Goal: Transaction & Acquisition: Book appointment/travel/reservation

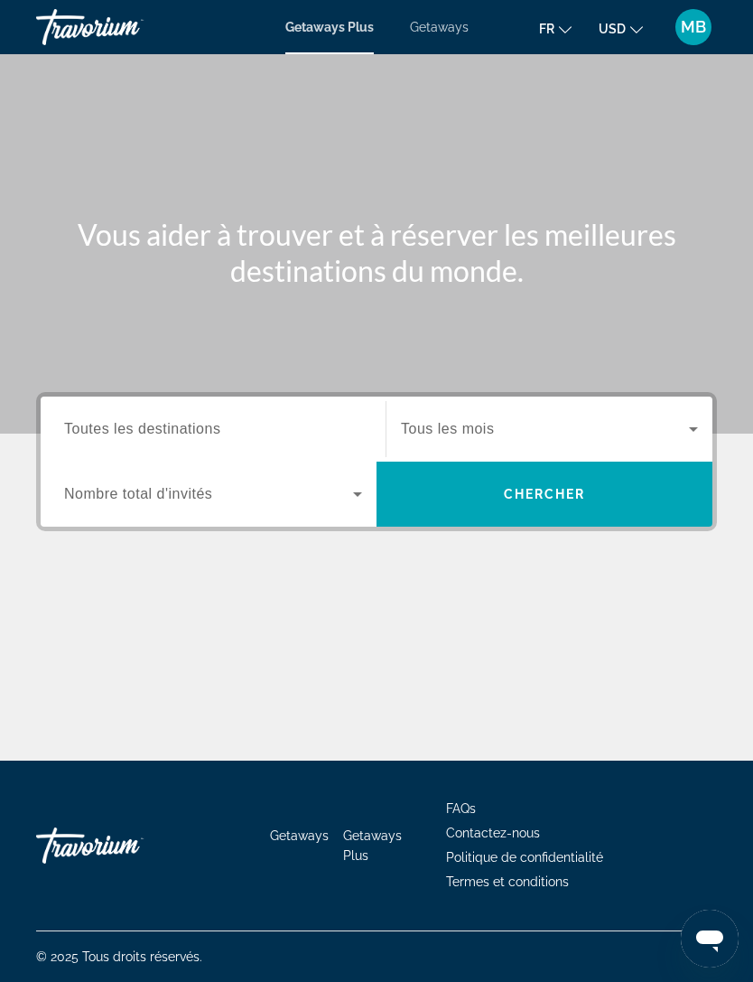
click at [613, 36] on span "USD" at bounding box center [612, 29] width 27 height 14
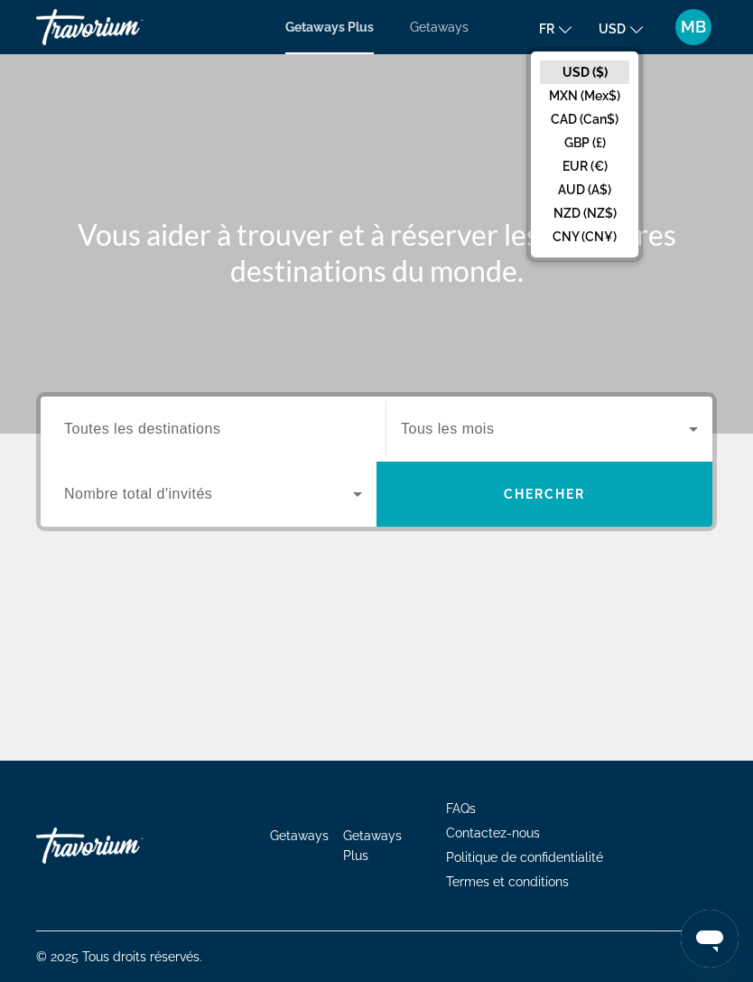
click at [572, 166] on button "EUR (€)" at bounding box center [584, 165] width 89 height 23
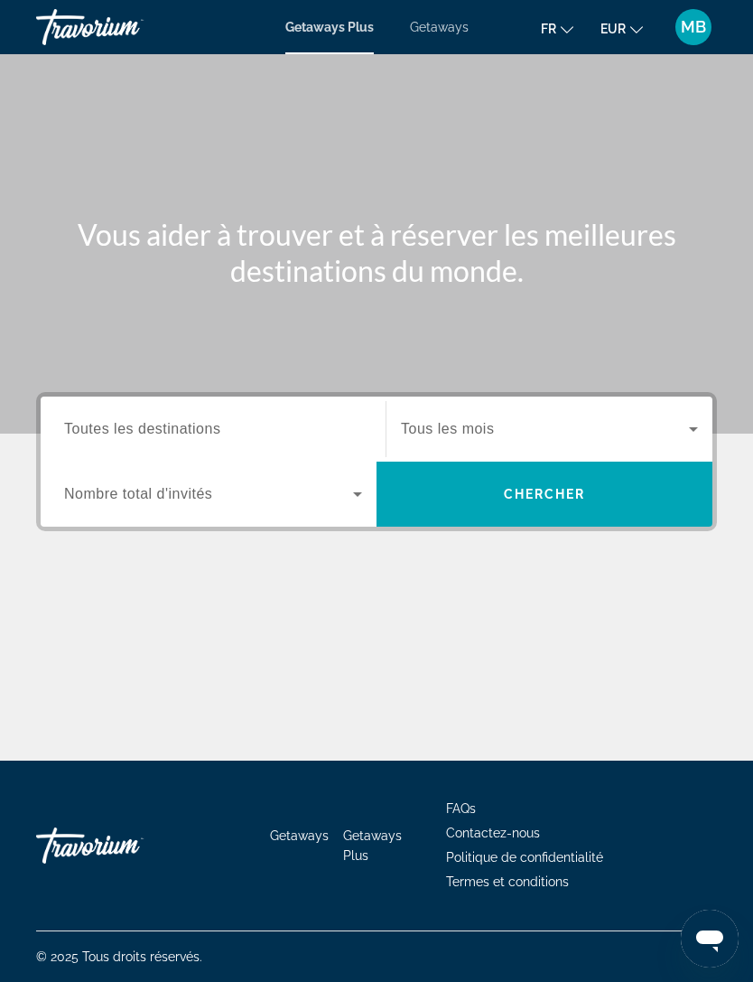
click at [497, 422] on span "Search widget" at bounding box center [545, 429] width 288 height 22
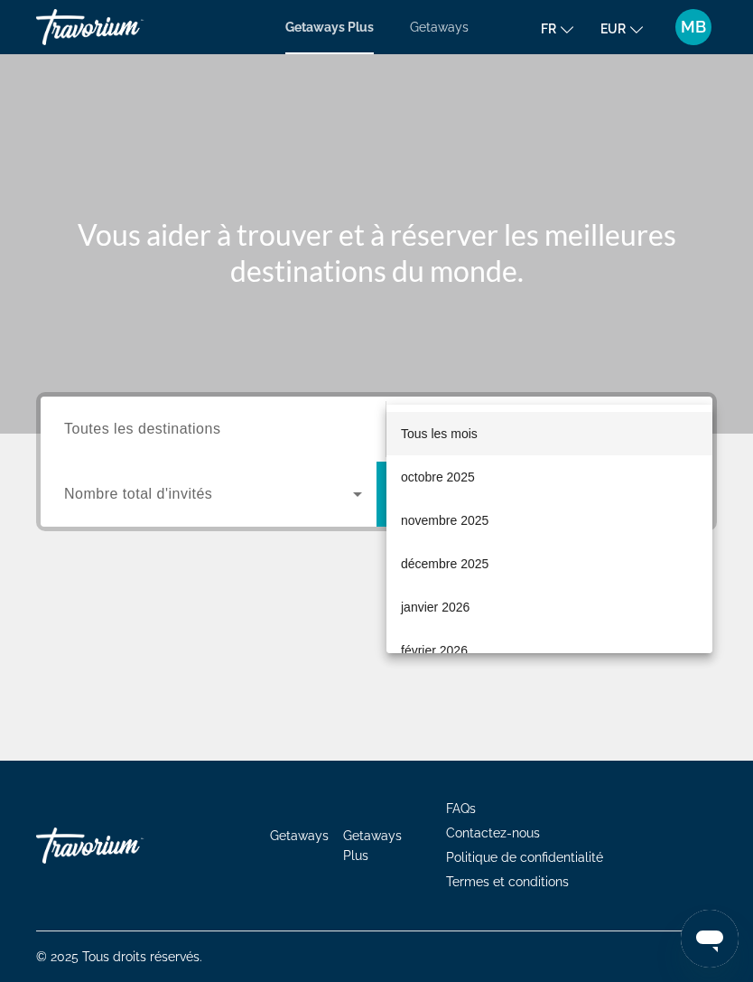
scroll to position [58, 0]
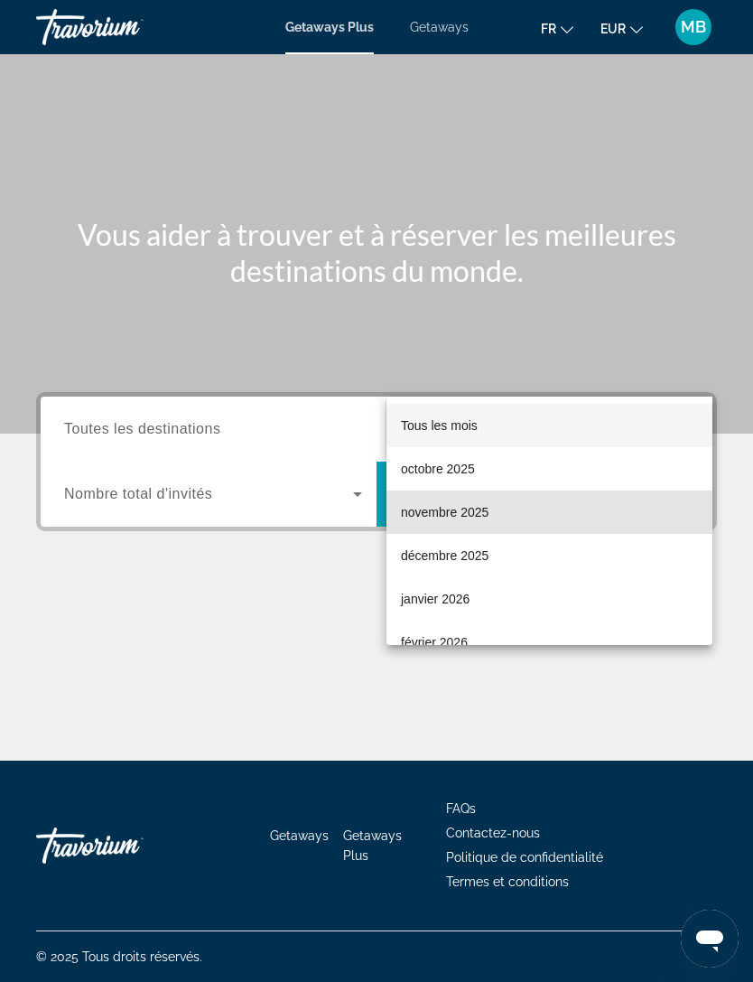
click at [469, 518] on span "novembre 2025" at bounding box center [445, 512] width 88 height 22
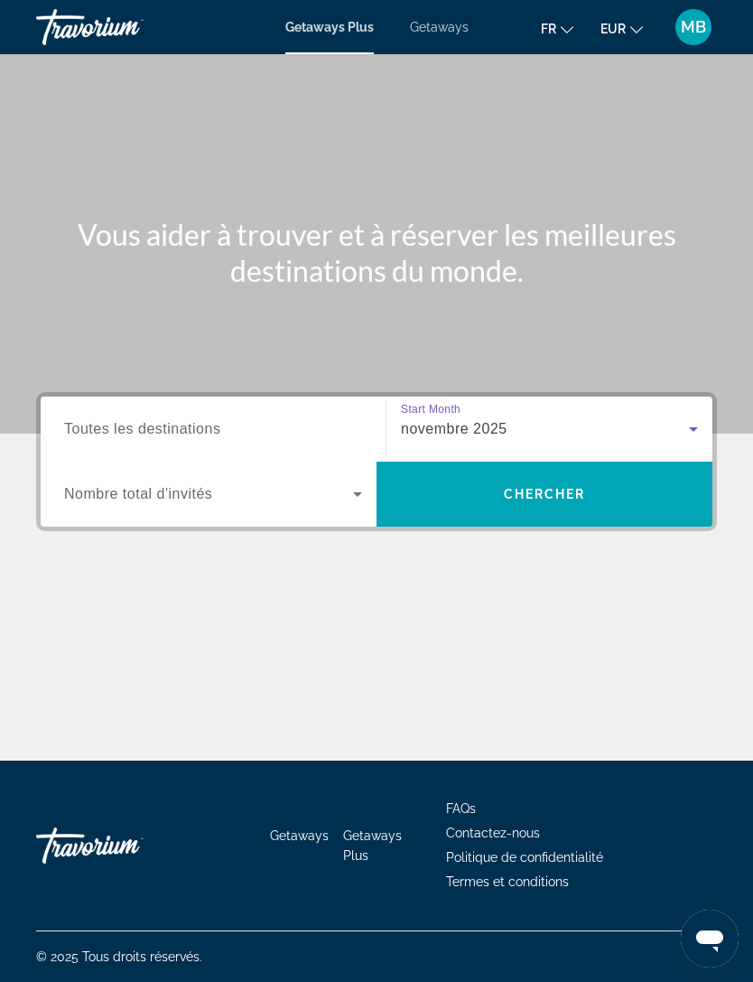
click at [295, 483] on span "Search widget" at bounding box center [208, 494] width 289 height 22
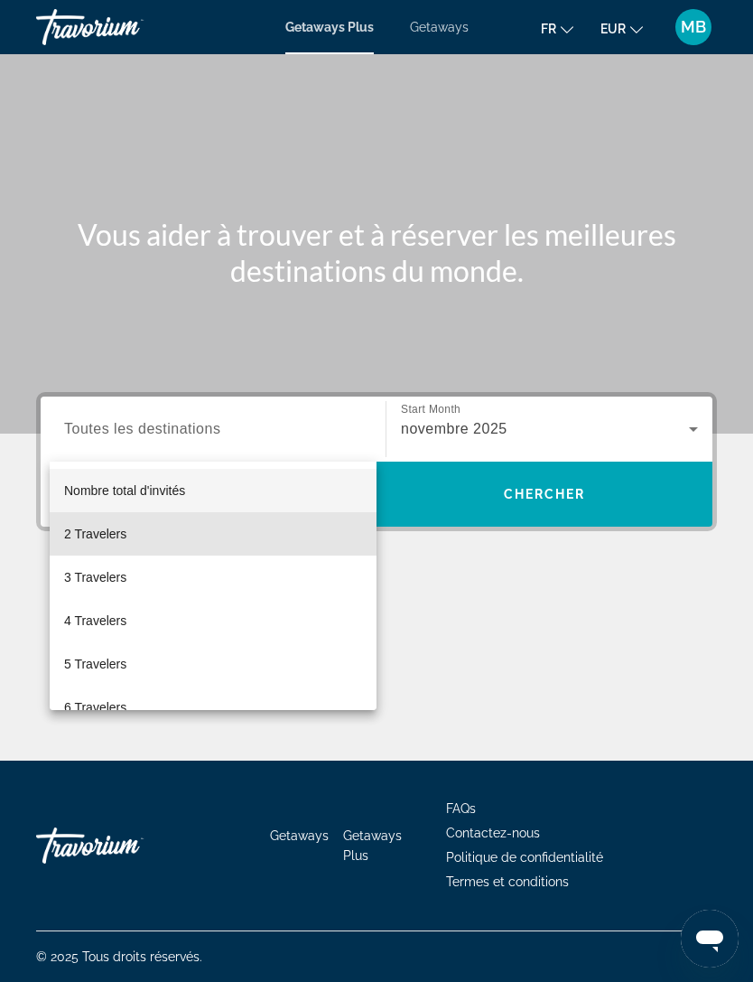
click at [125, 539] on span "2 Travelers" at bounding box center [95, 534] width 62 height 22
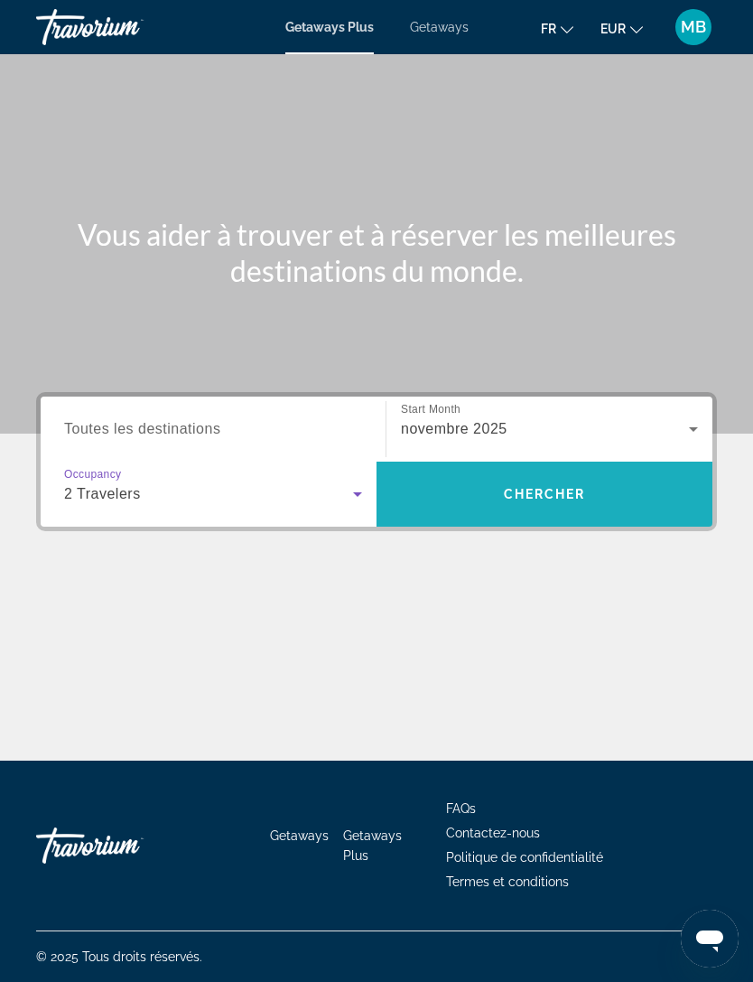
click at [530, 487] on span "Chercher" at bounding box center [545, 494] width 82 height 14
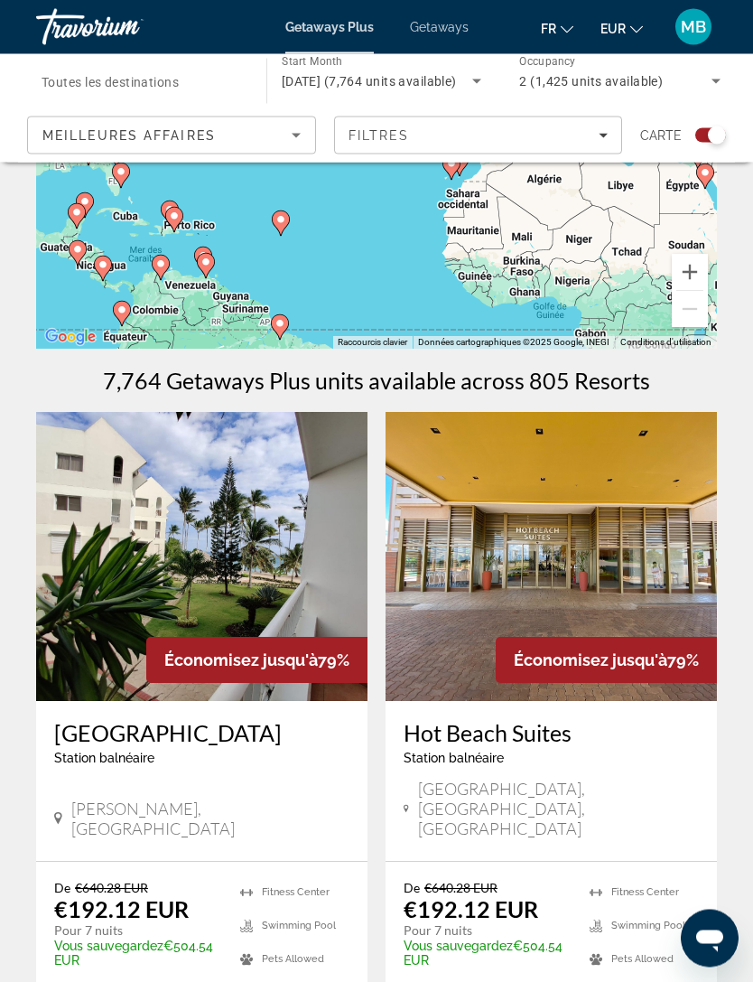
scroll to position [226, 0]
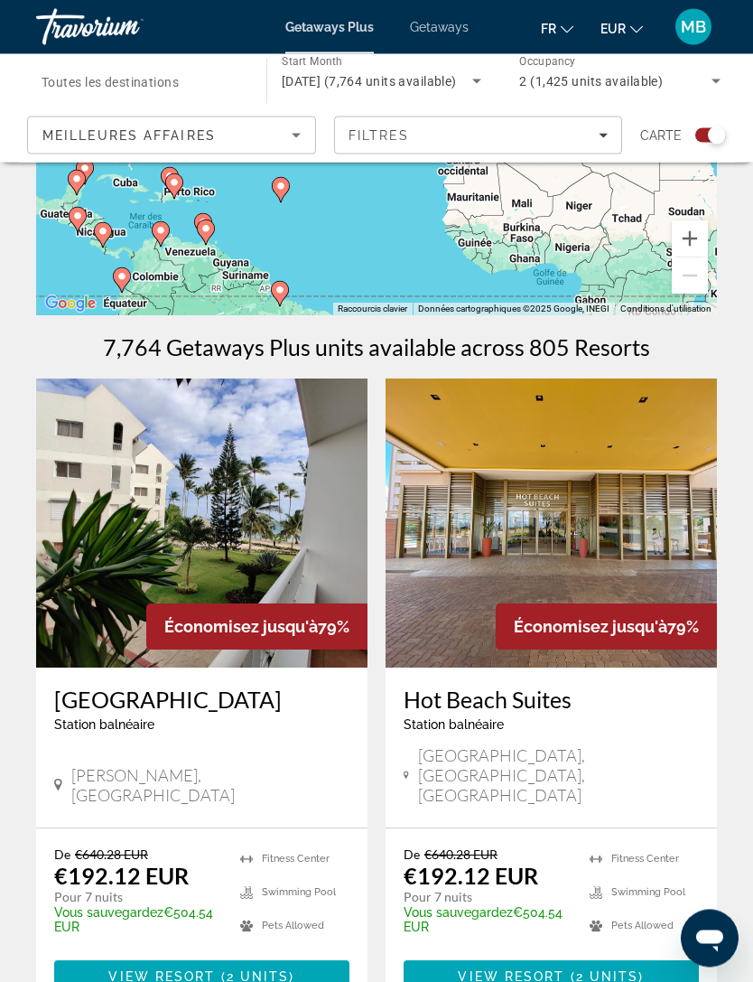
click at [210, 506] on img "Main content" at bounding box center [201, 523] width 331 height 289
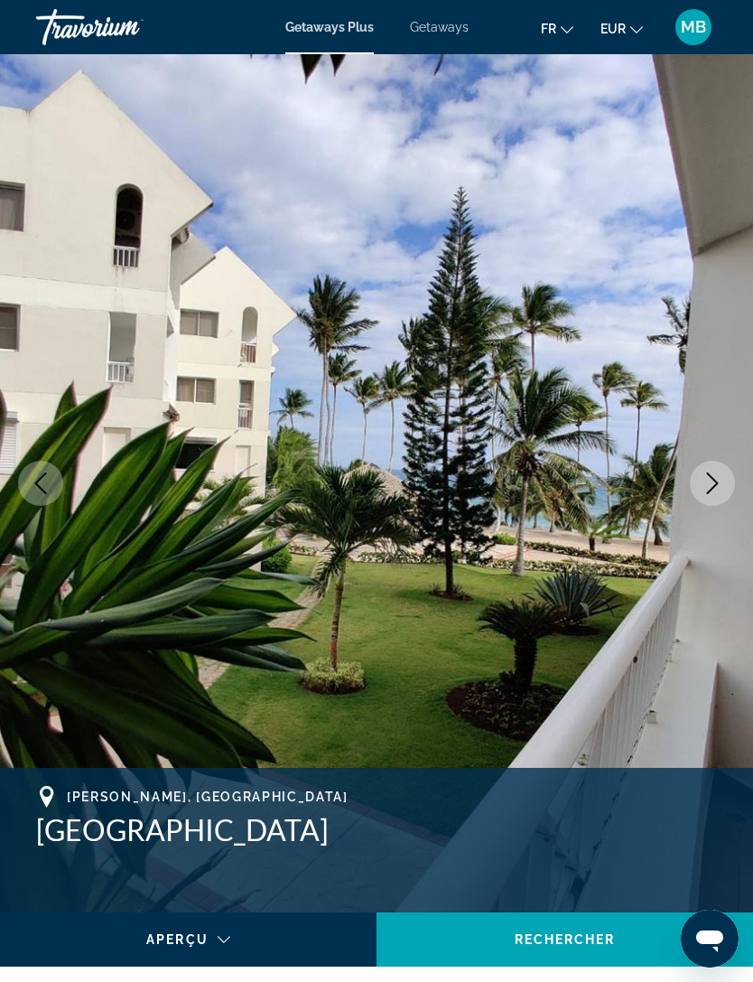
click at [705, 482] on icon "Next image" at bounding box center [713, 483] width 22 height 22
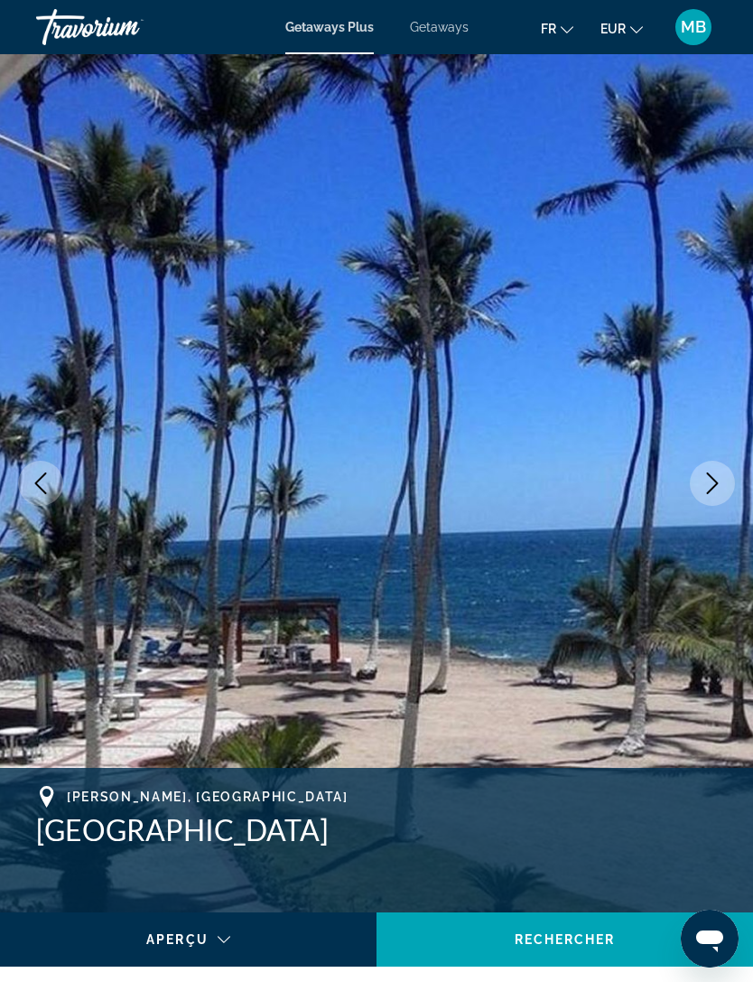
click at [715, 492] on icon "Next image" at bounding box center [713, 483] width 22 height 22
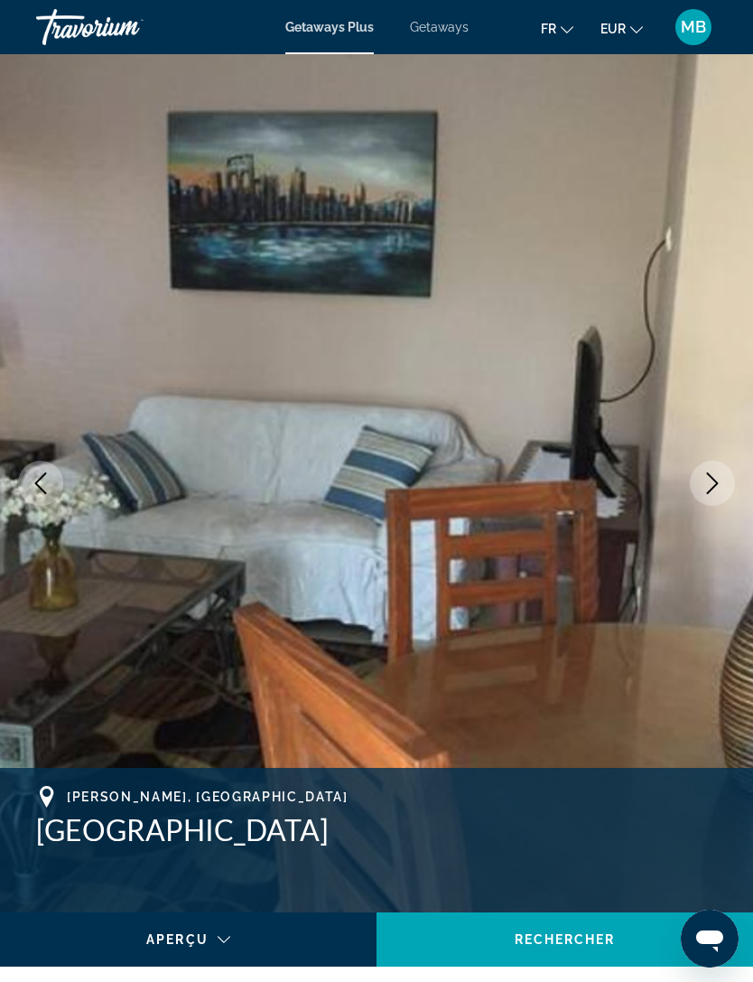
click at [726, 479] on button "Next image" at bounding box center [712, 483] width 45 height 45
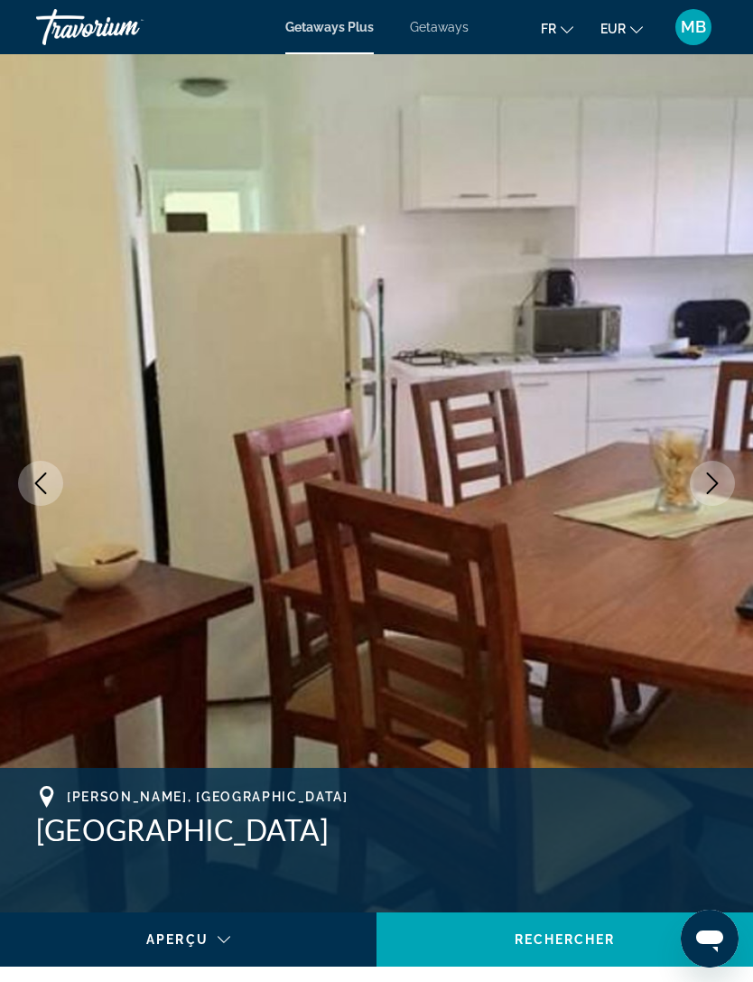
click at [720, 472] on icon "Next image" at bounding box center [713, 483] width 22 height 22
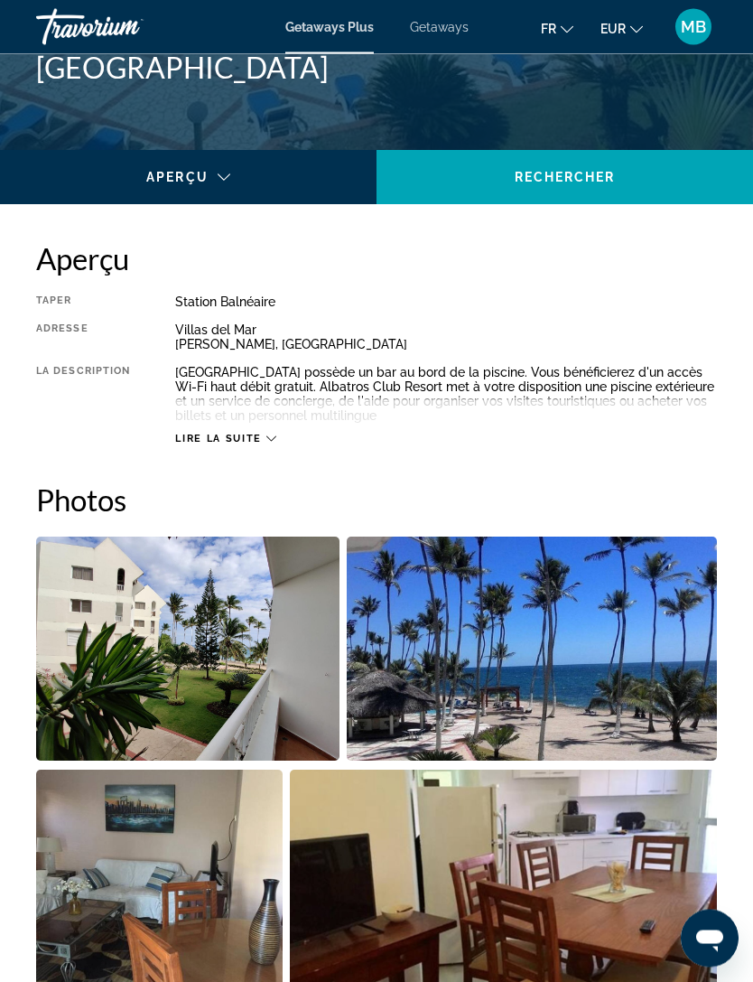
click at [244, 436] on span "Lire la suite" at bounding box center [218, 439] width 86 height 12
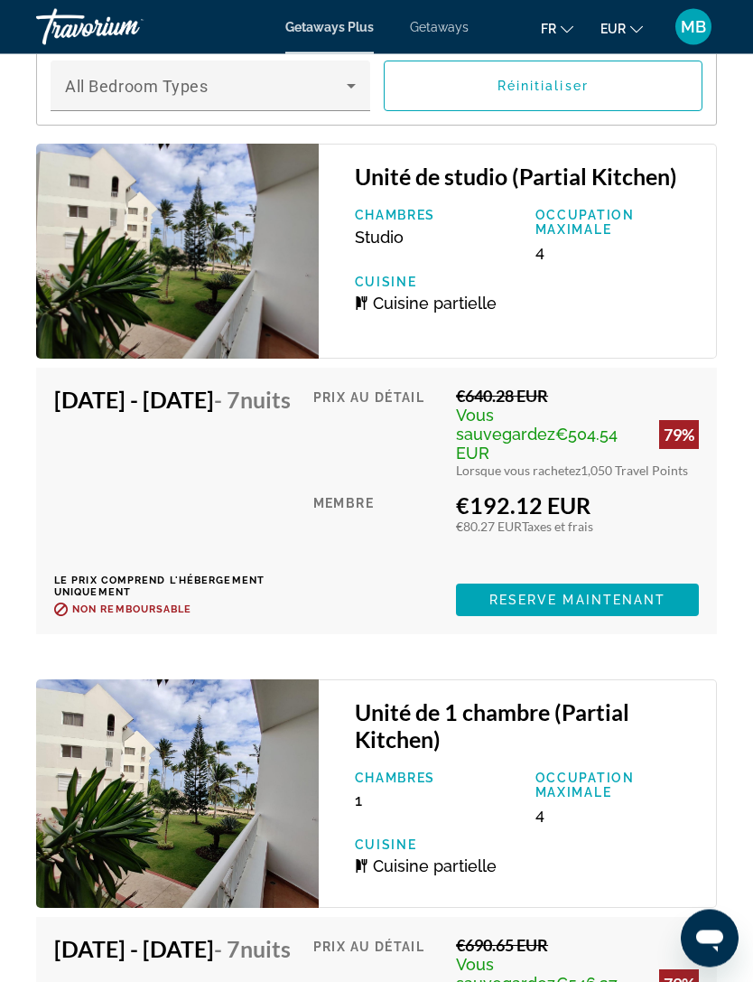
scroll to position [3512, 0]
click at [598, 594] on span "Reserve maintenant" at bounding box center [577, 599] width 177 height 14
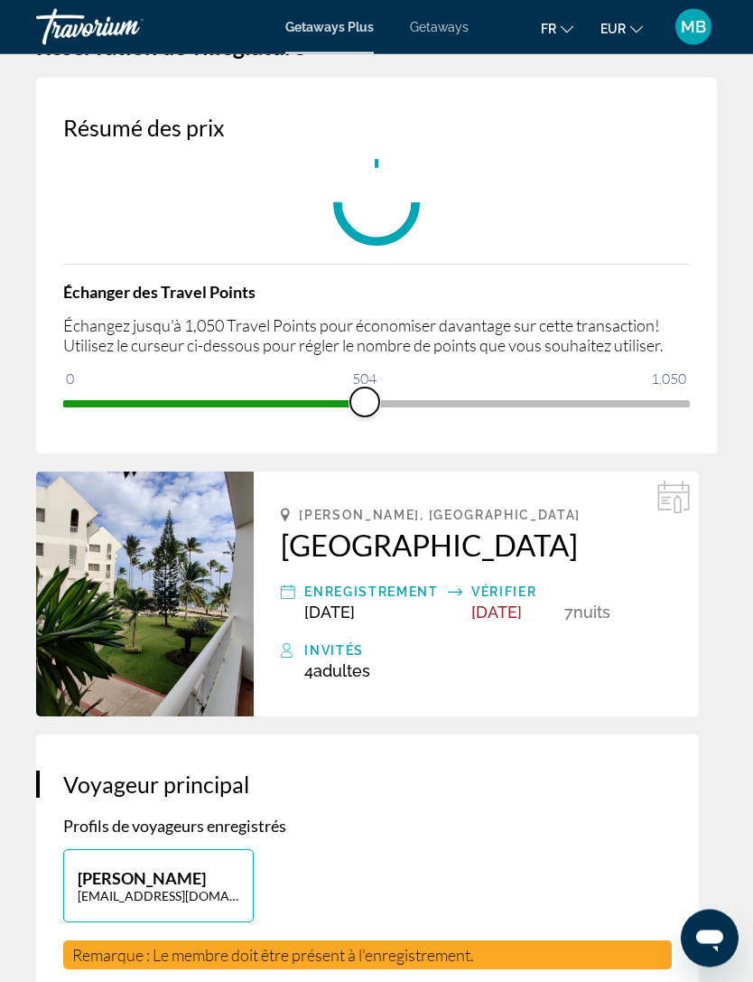
scroll to position [59, 0]
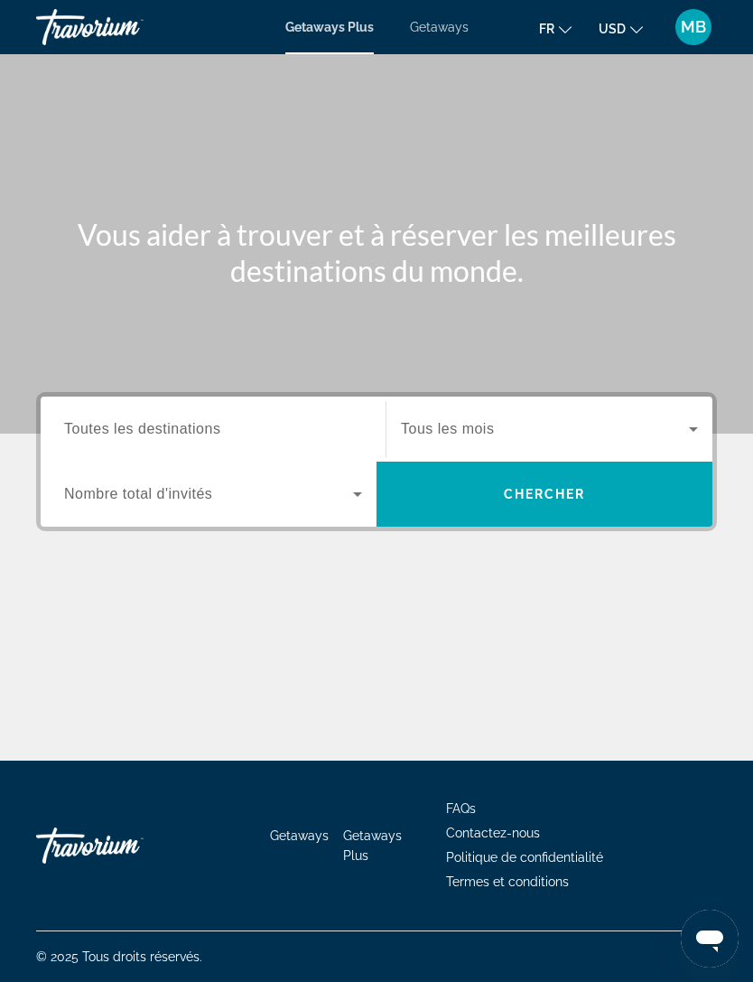
click at [618, 32] on button "USD USD ($) MXN (Mex$) CAD (Can$) GBP (£) EUR (€) AUD (A$) NZD (NZ$) CNY (CN¥)" at bounding box center [621, 28] width 44 height 26
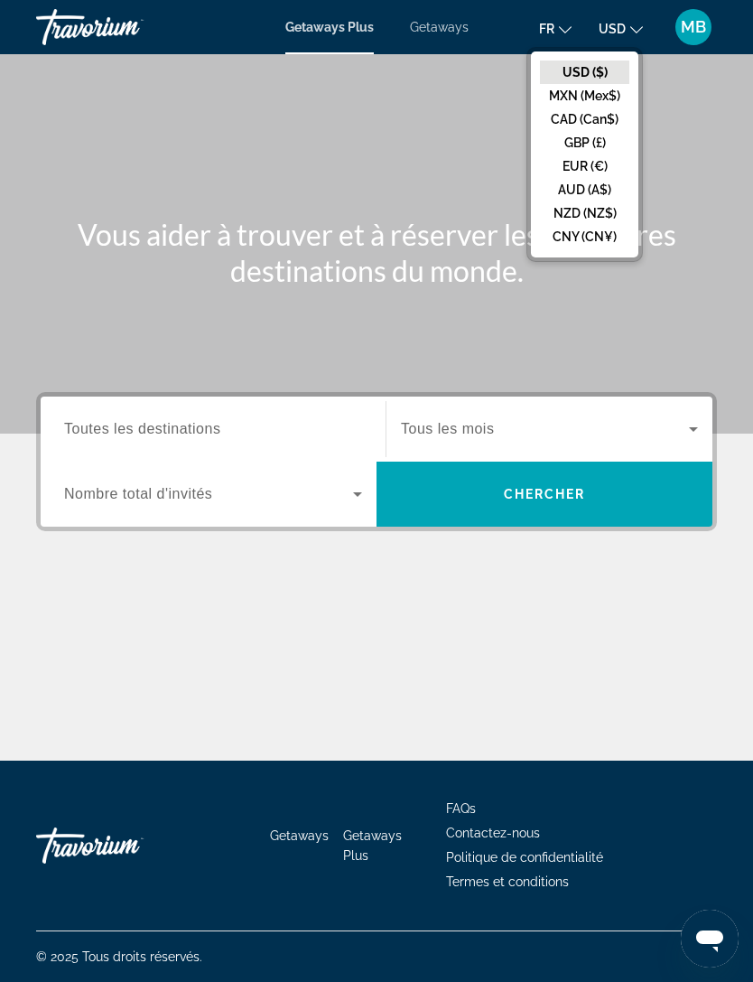
click at [576, 166] on button "EUR (€)" at bounding box center [584, 165] width 89 height 23
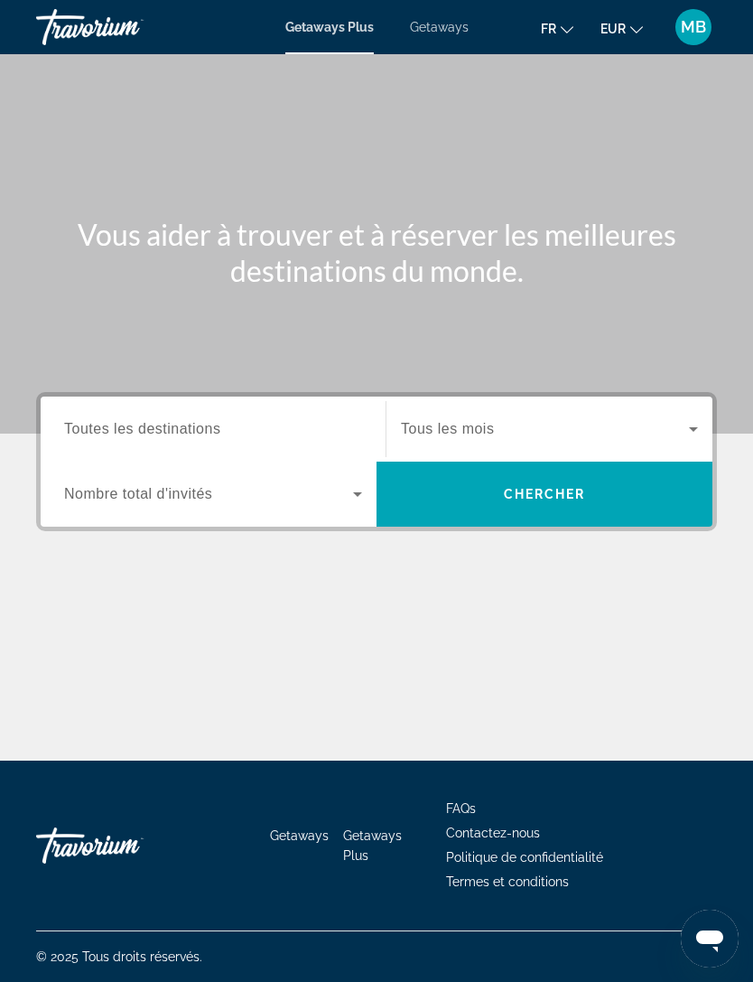
click at [249, 426] on input "Destination Toutes les destinations" at bounding box center [213, 430] width 298 height 22
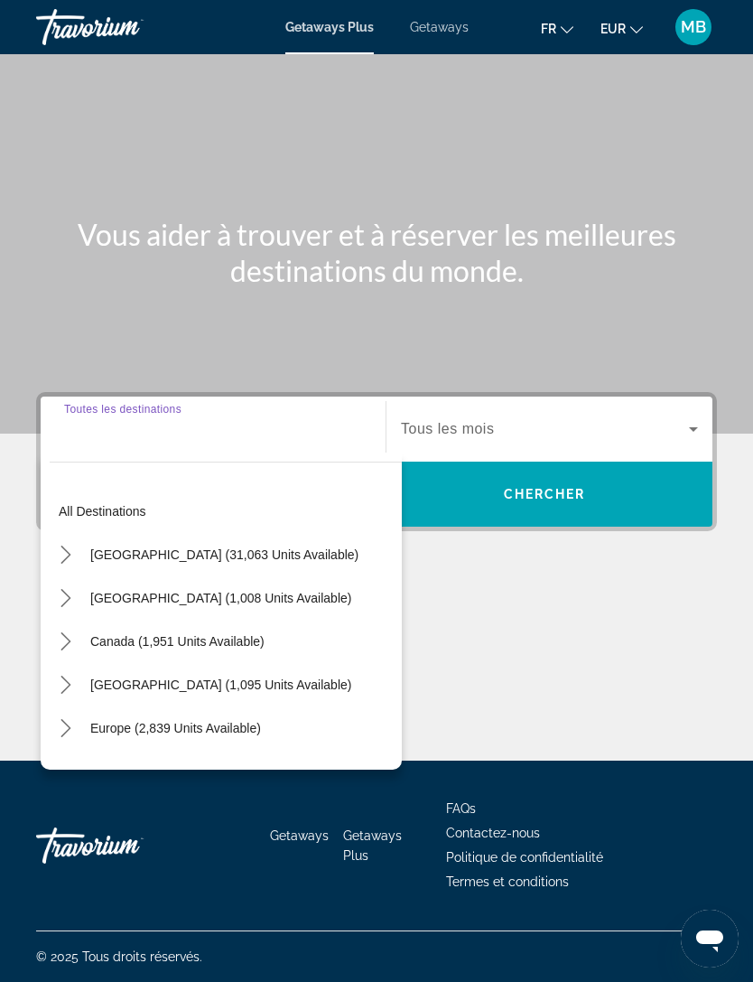
click at [67, 545] on icon "Toggle United States (31,063 units available) submenu" at bounding box center [65, 554] width 10 height 18
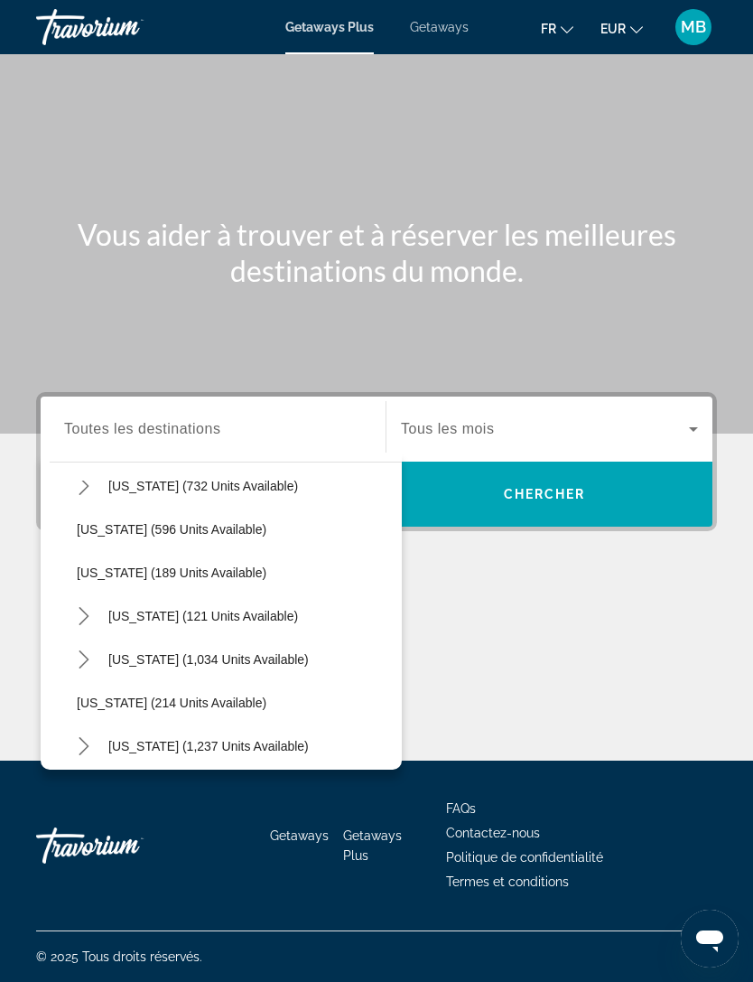
scroll to position [1023, 0]
click at [189, 593] on span "Select destination: New York (121 units available)" at bounding box center [203, 614] width 208 height 43
type input "**********"
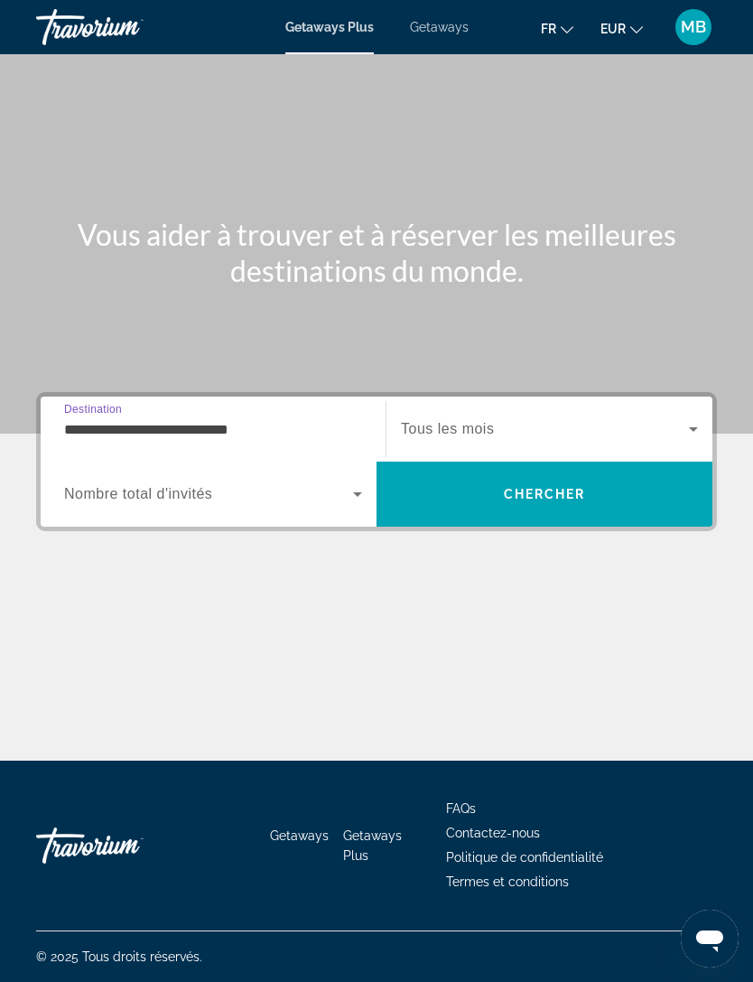
click at [500, 472] on span "Search" at bounding box center [545, 493] width 336 height 43
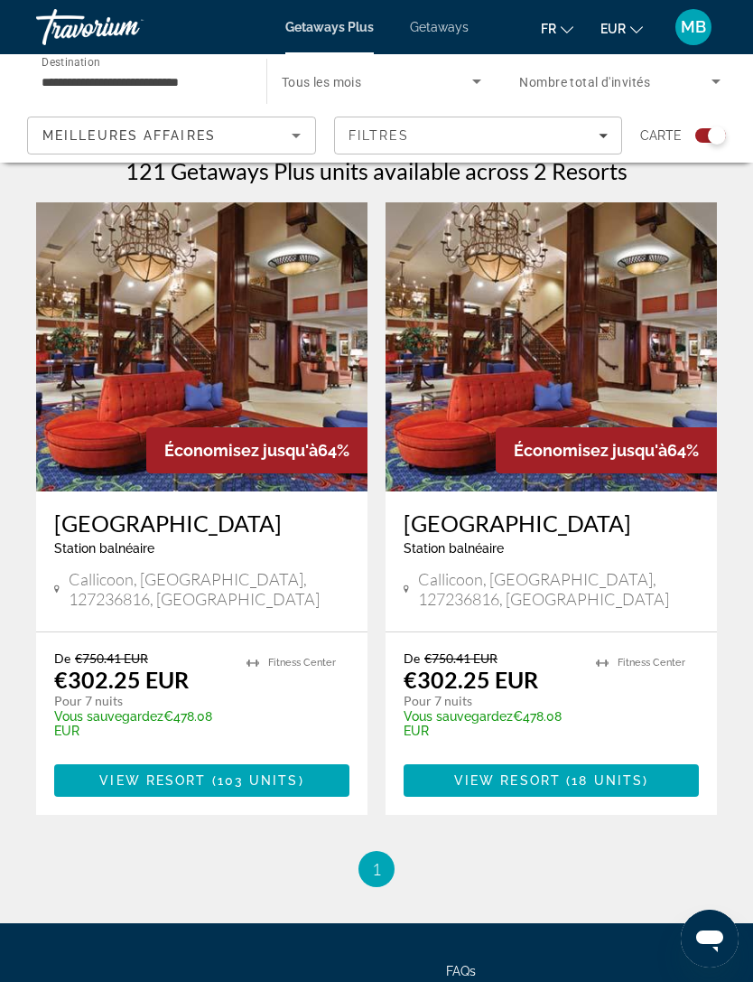
scroll to position [401, 0]
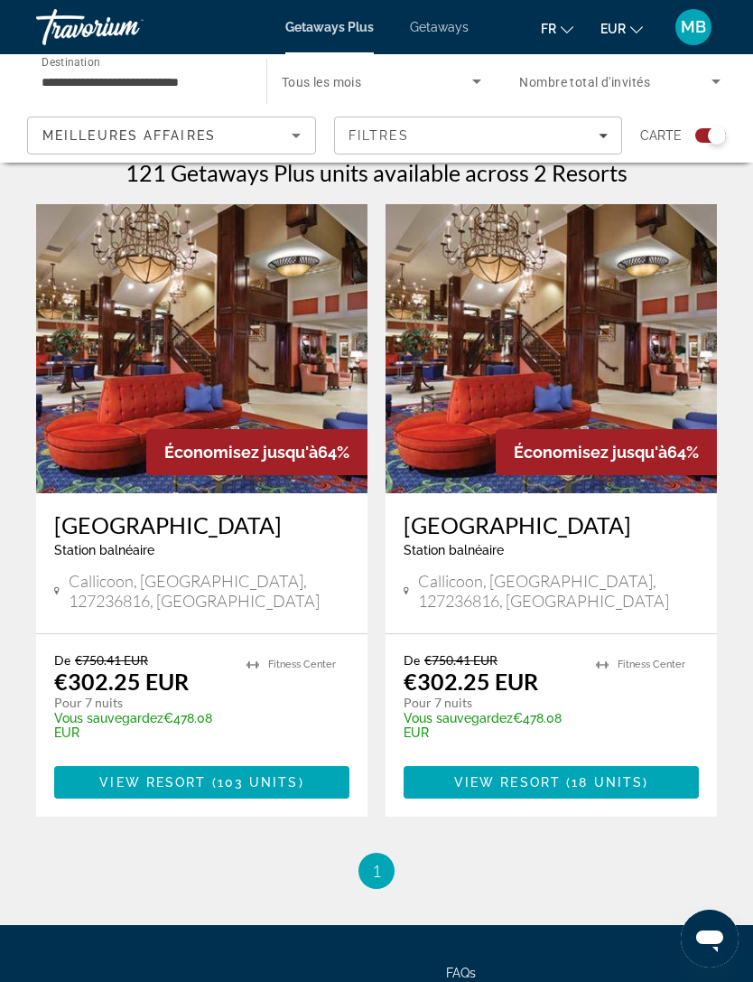
click at [237, 391] on img "Main content" at bounding box center [201, 348] width 331 height 289
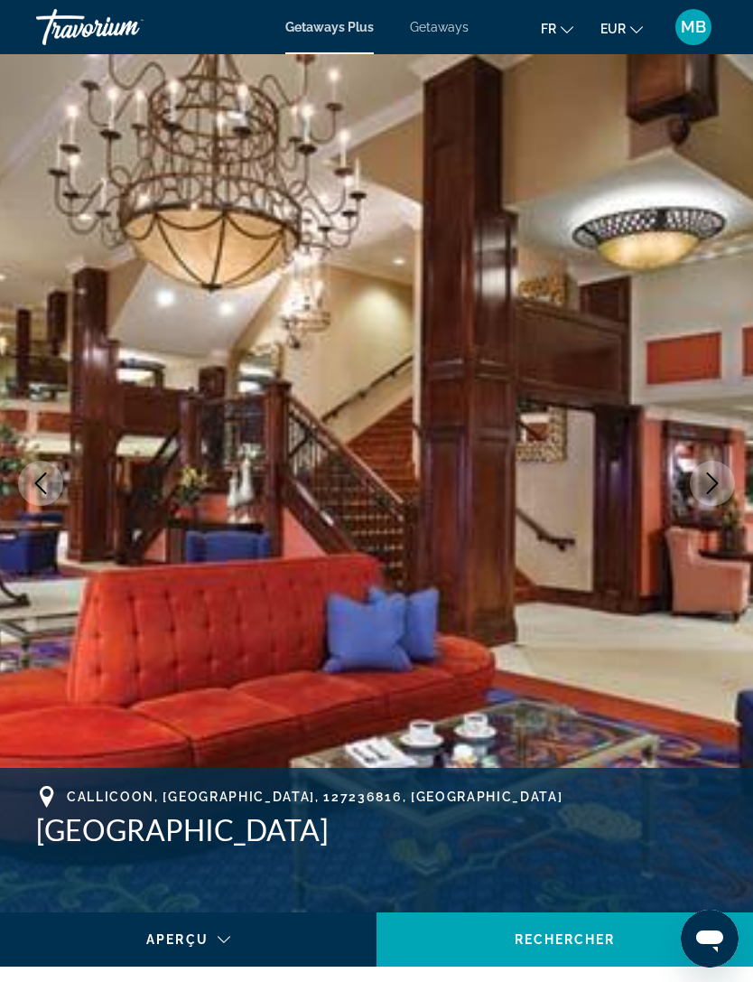
click at [717, 487] on icon "Next image" at bounding box center [713, 483] width 22 height 22
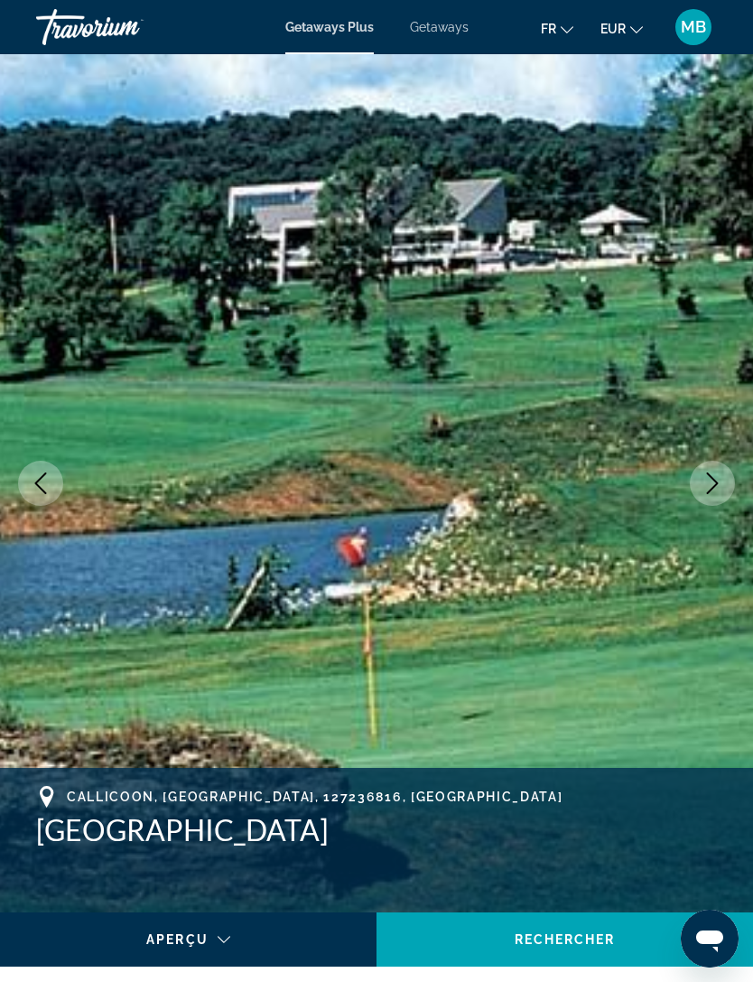
click at [719, 474] on icon "Next image" at bounding box center [713, 483] width 22 height 22
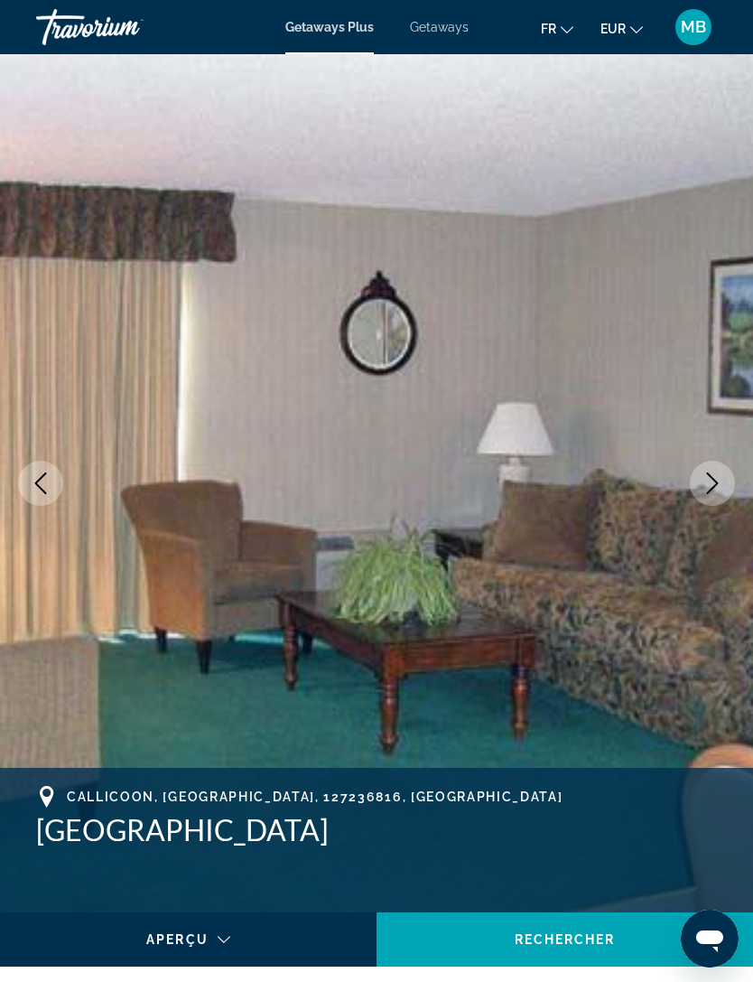
click at [712, 479] on icon "Next image" at bounding box center [713, 483] width 22 height 22
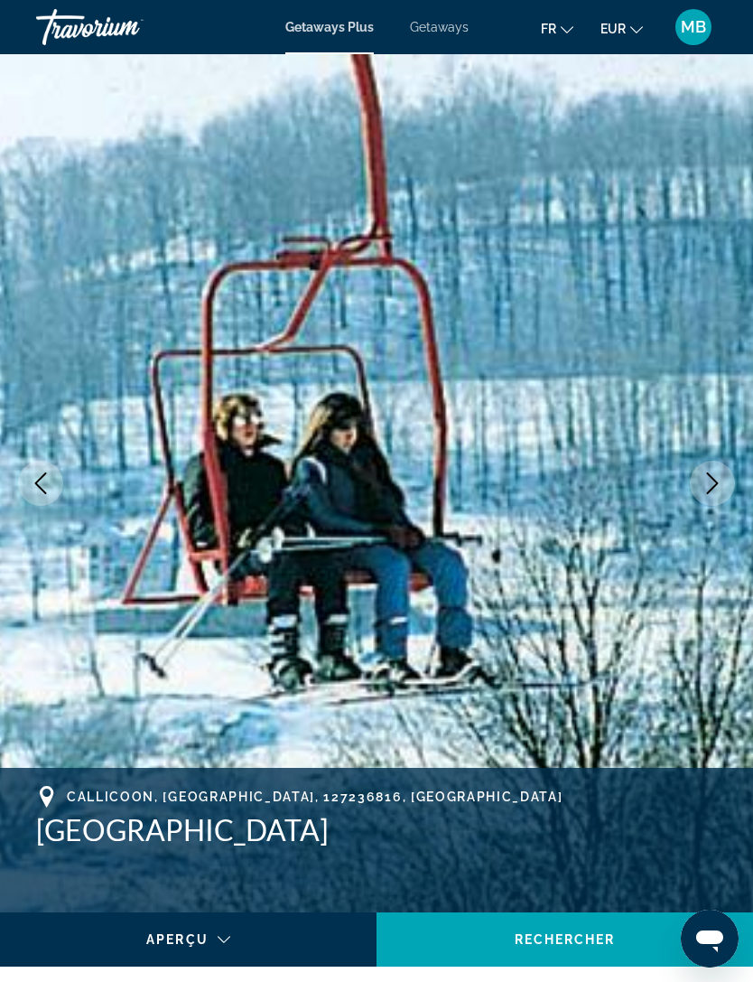
click at [707, 484] on icon "Next image" at bounding box center [713, 483] width 22 height 22
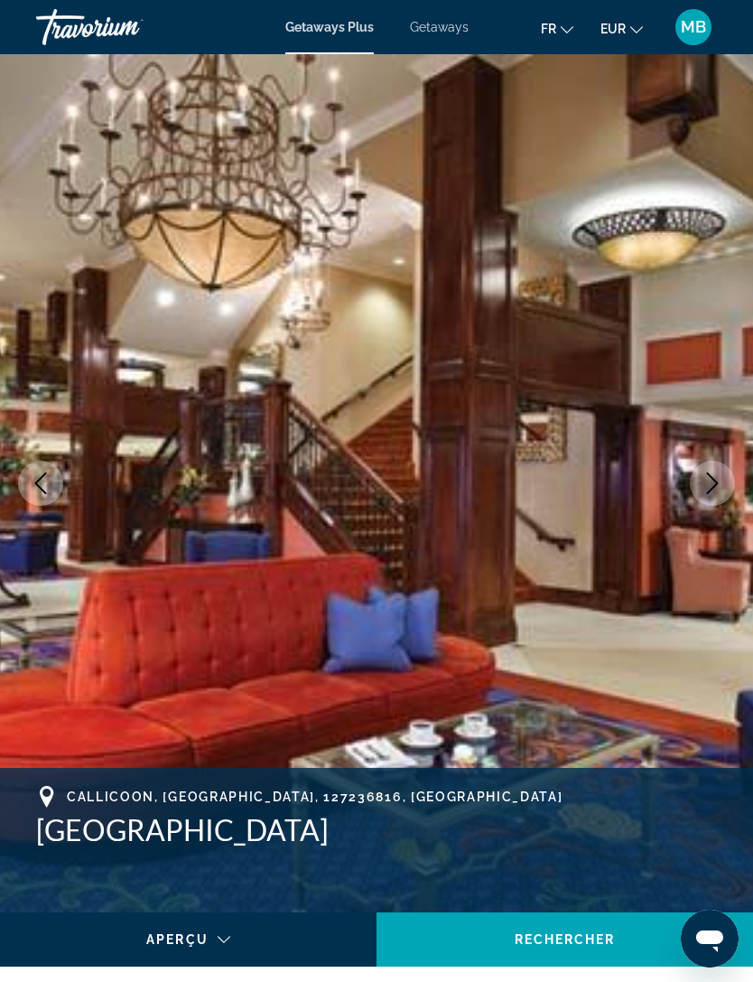
click at [717, 479] on icon "Next image" at bounding box center [713, 483] width 22 height 22
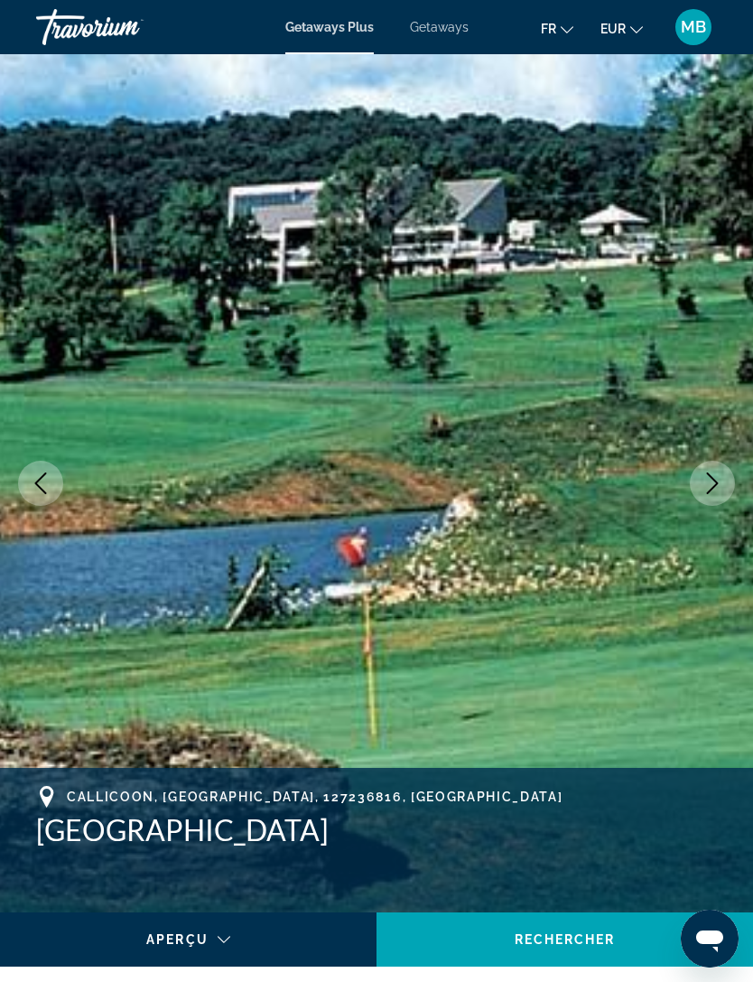
click at [715, 480] on icon "Next image" at bounding box center [713, 483] width 12 height 22
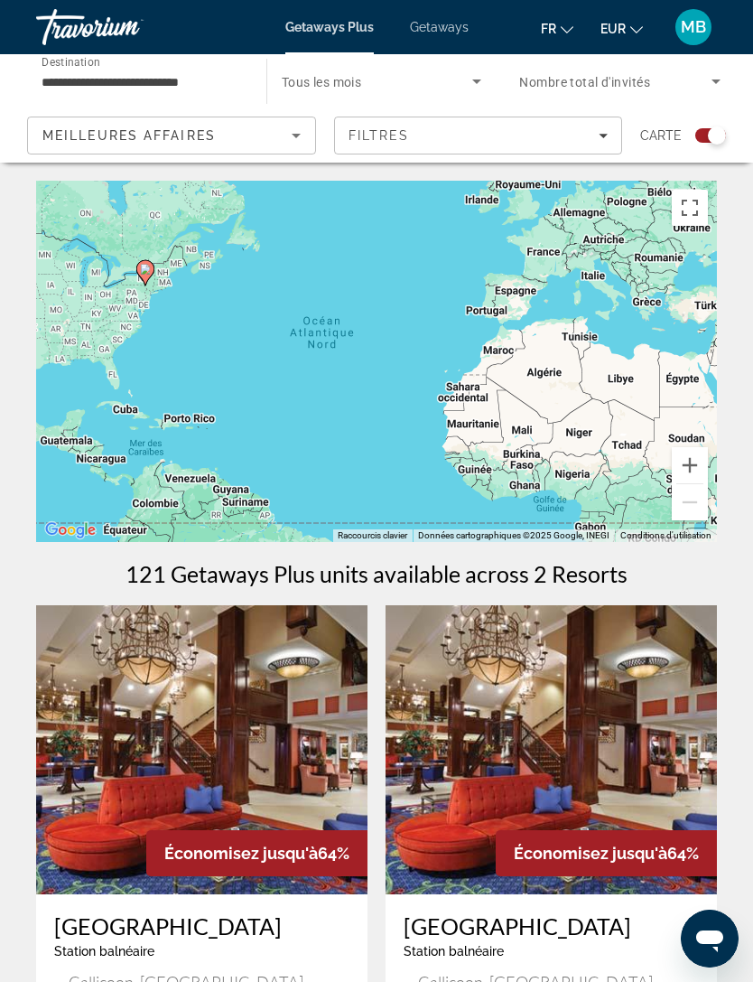
click at [122, 83] on input "**********" at bounding box center [142, 82] width 201 height 22
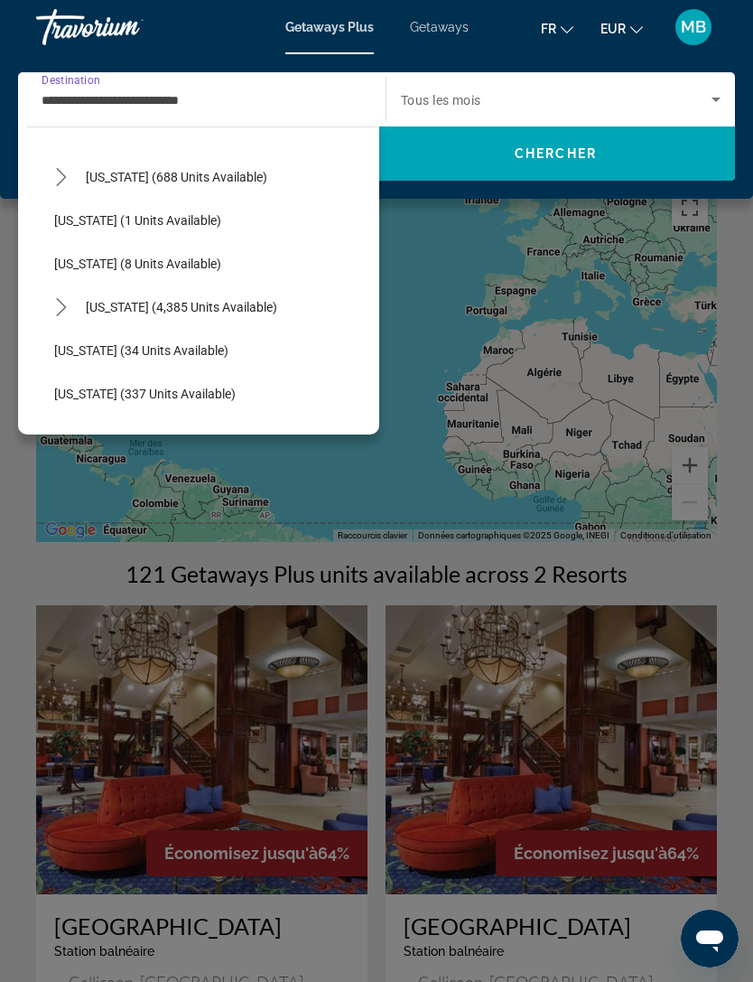
scroll to position [211, 0]
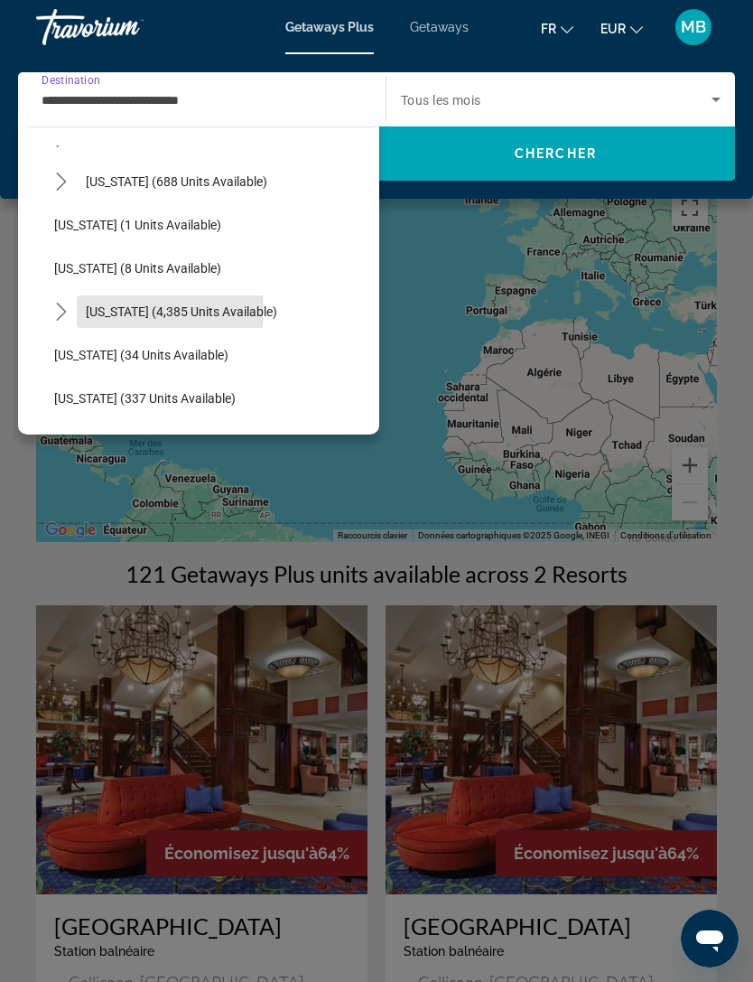
click at [129, 312] on span "Florida (4,385 units available)" at bounding box center [181, 311] width 191 height 14
type input "**********"
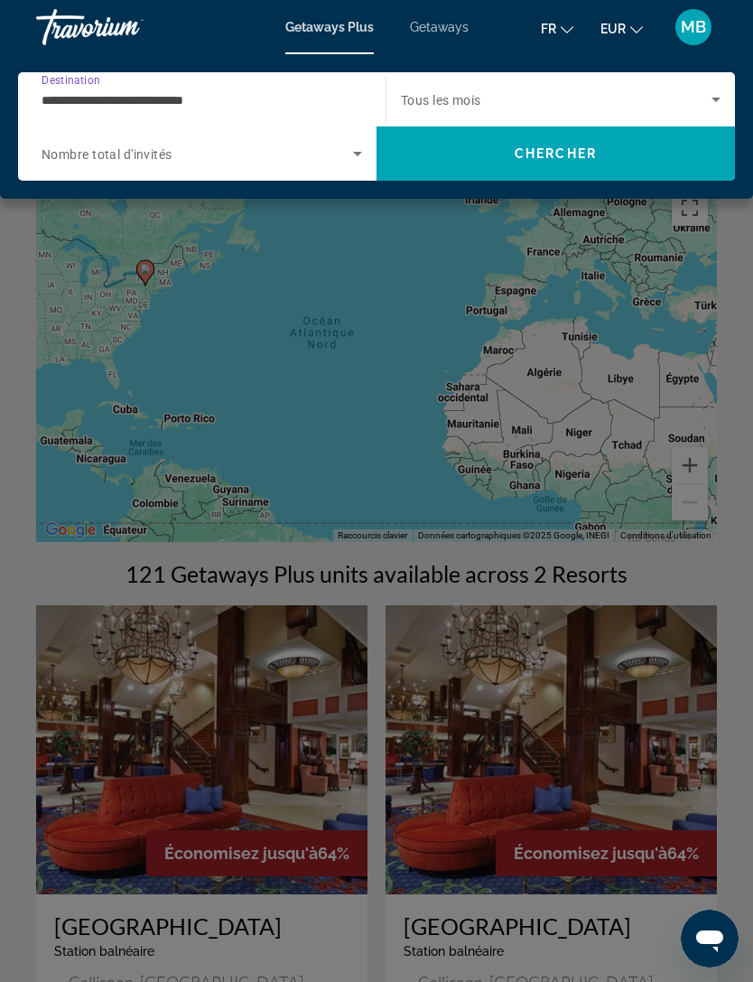
click at [566, 168] on span "Search" at bounding box center [556, 153] width 358 height 43
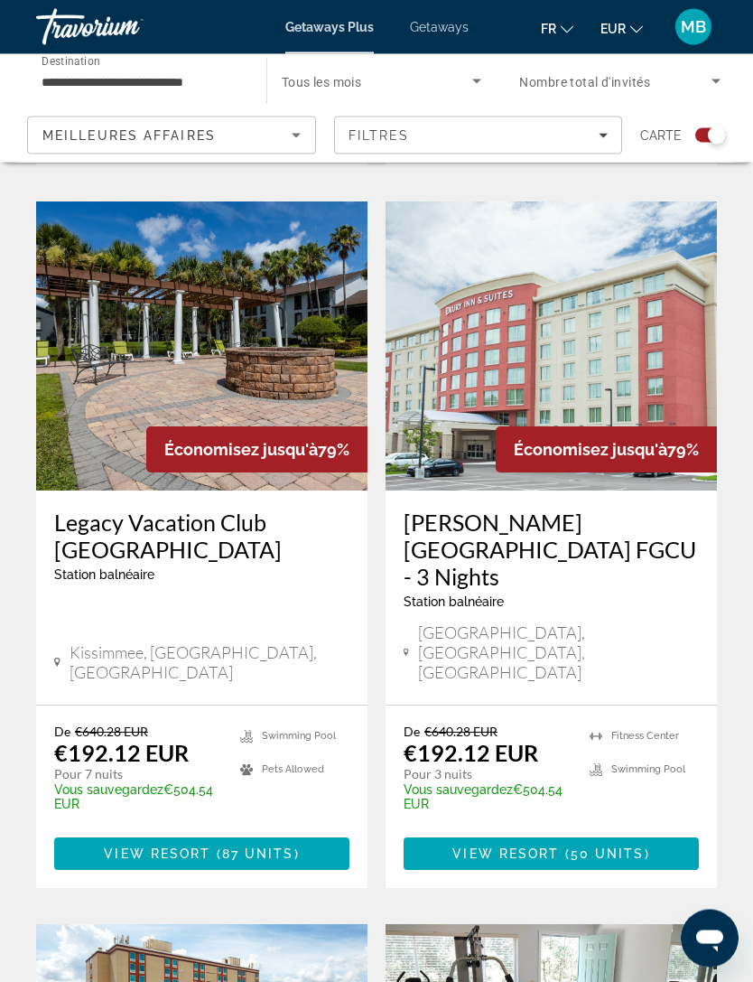
scroll to position [1181, 0]
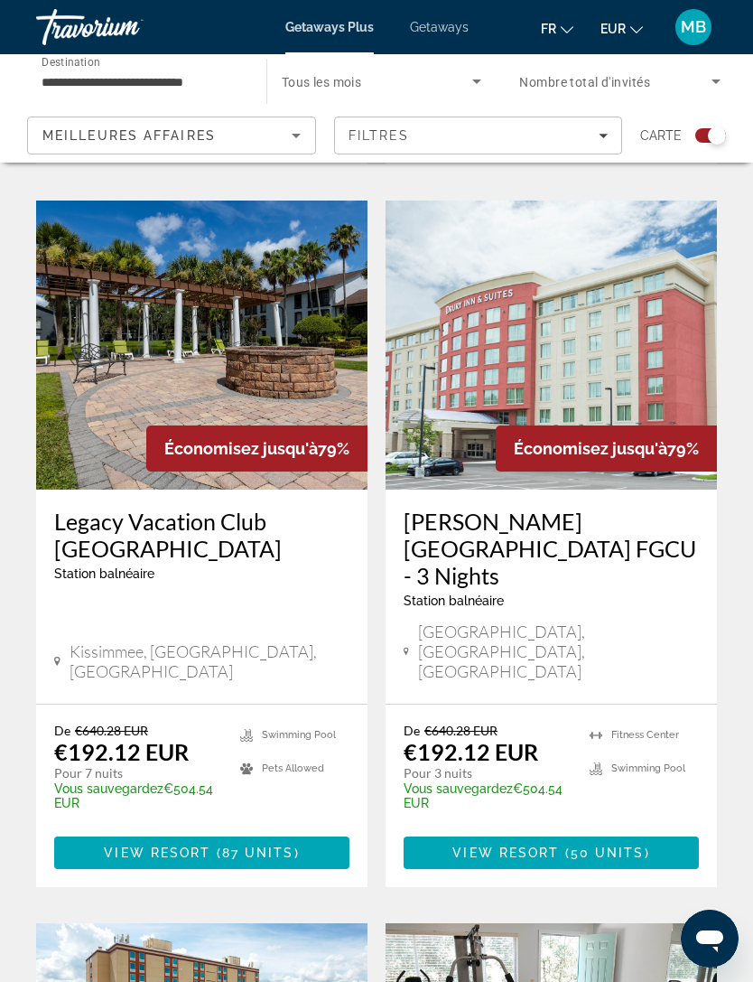
click at [98, 507] on h3 "Legacy Vacation Club Orlando - Oaks" at bounding box center [201, 534] width 295 height 54
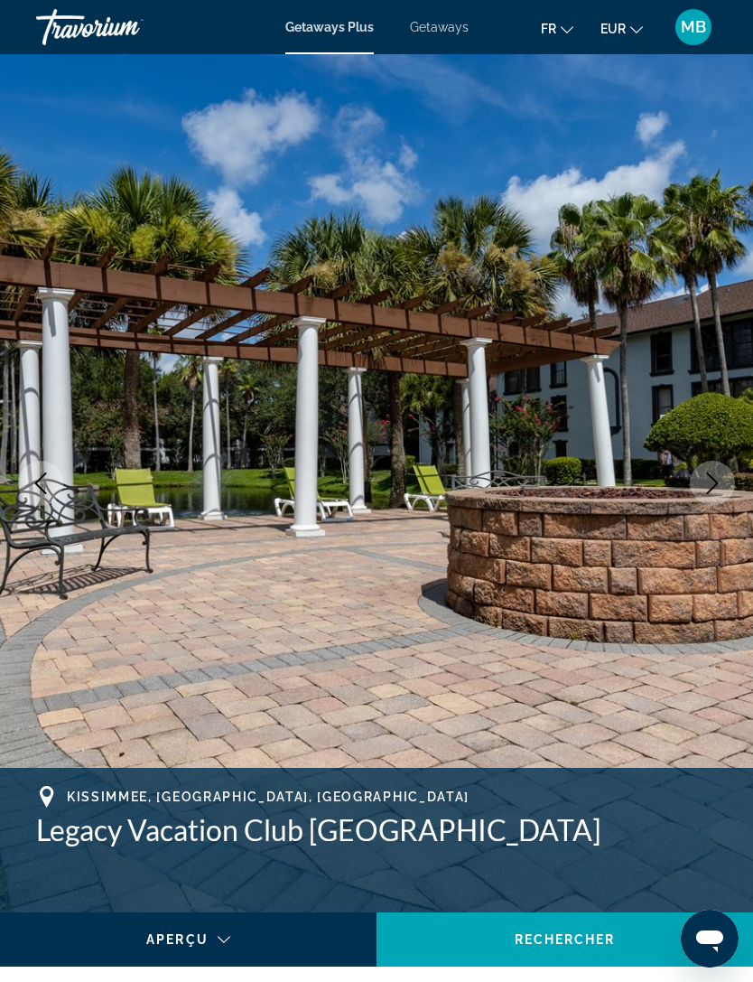
click at [704, 489] on icon "Next image" at bounding box center [713, 483] width 22 height 22
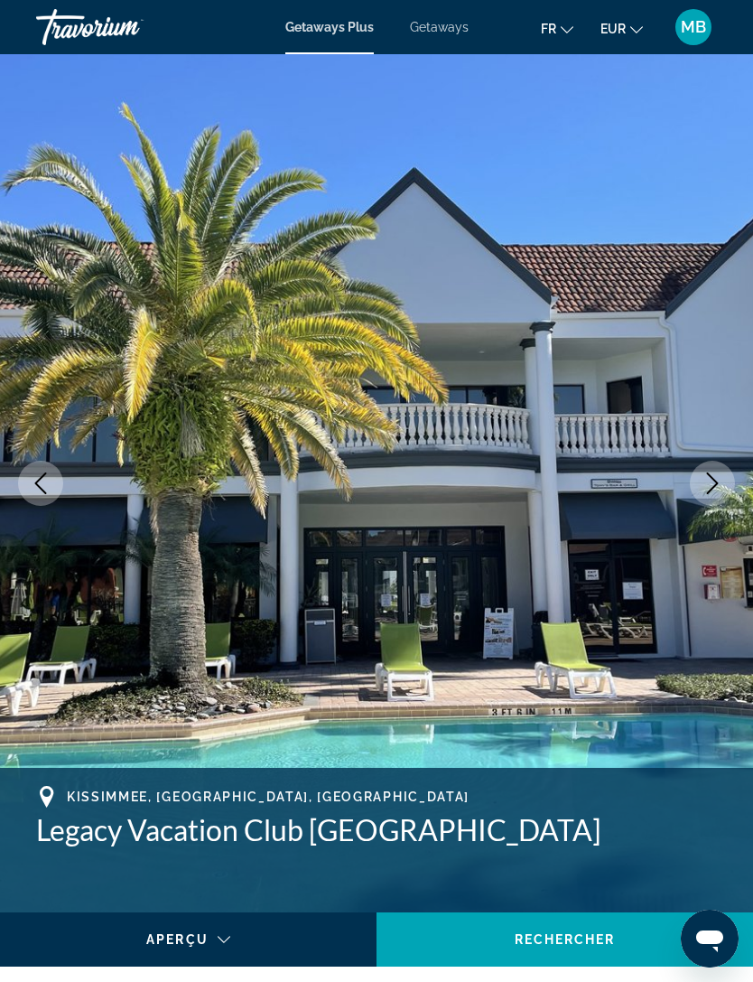
click at [712, 489] on icon "Next image" at bounding box center [713, 483] width 12 height 22
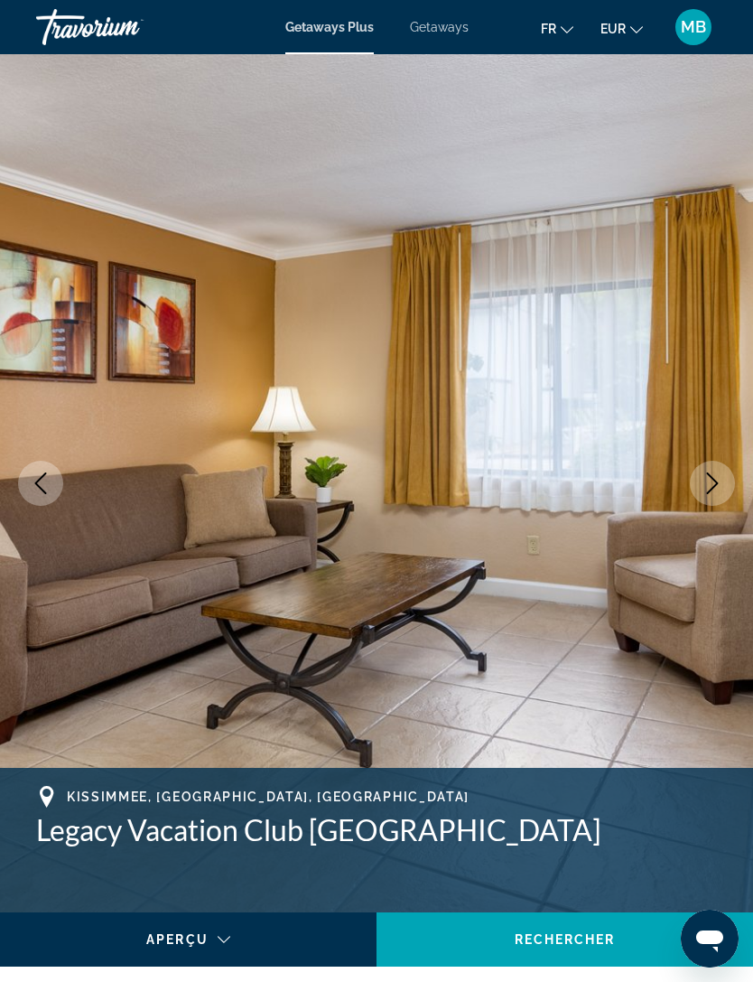
click at [706, 473] on icon "Next image" at bounding box center [713, 483] width 22 height 22
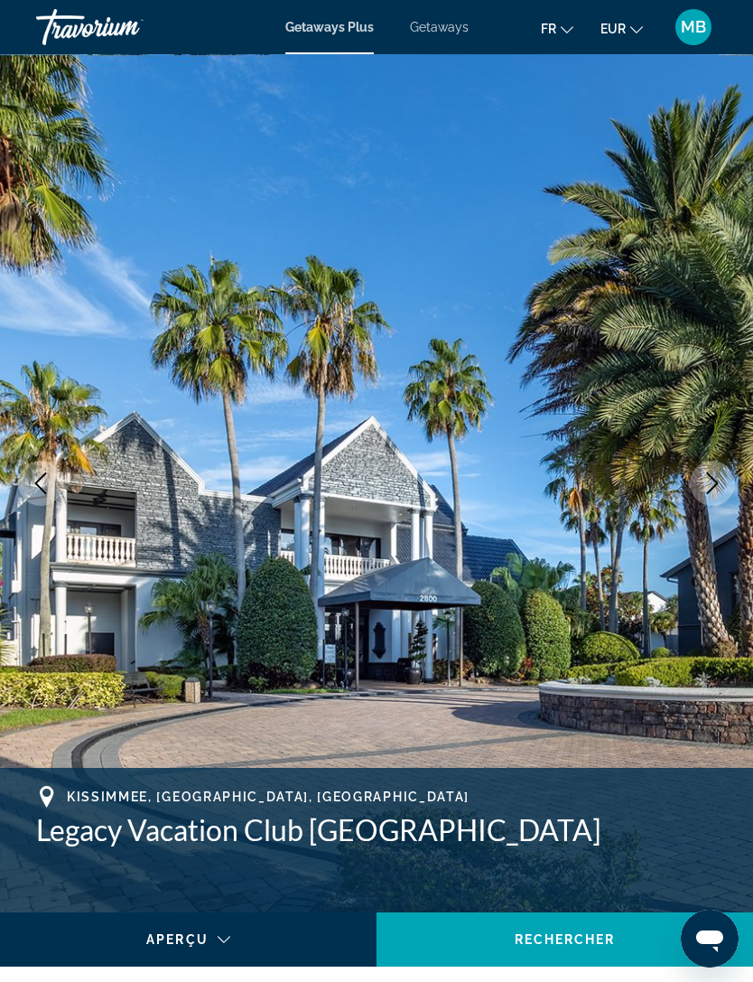
click at [717, 472] on icon "Next image" at bounding box center [713, 483] width 22 height 22
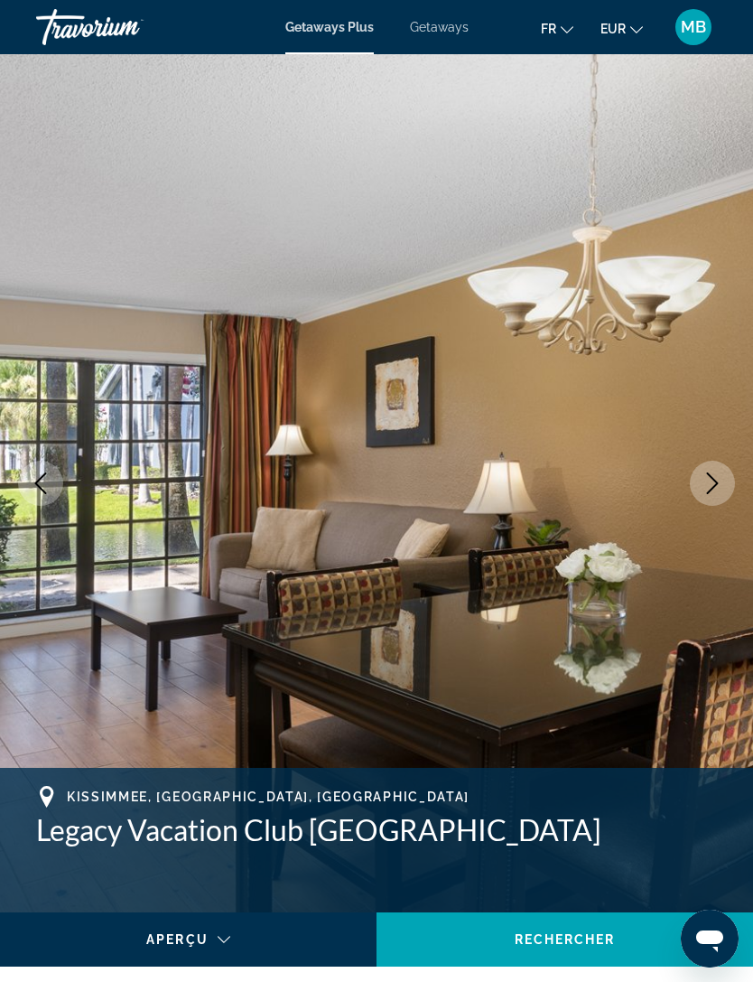
click at [709, 477] on icon "Next image" at bounding box center [713, 483] width 22 height 22
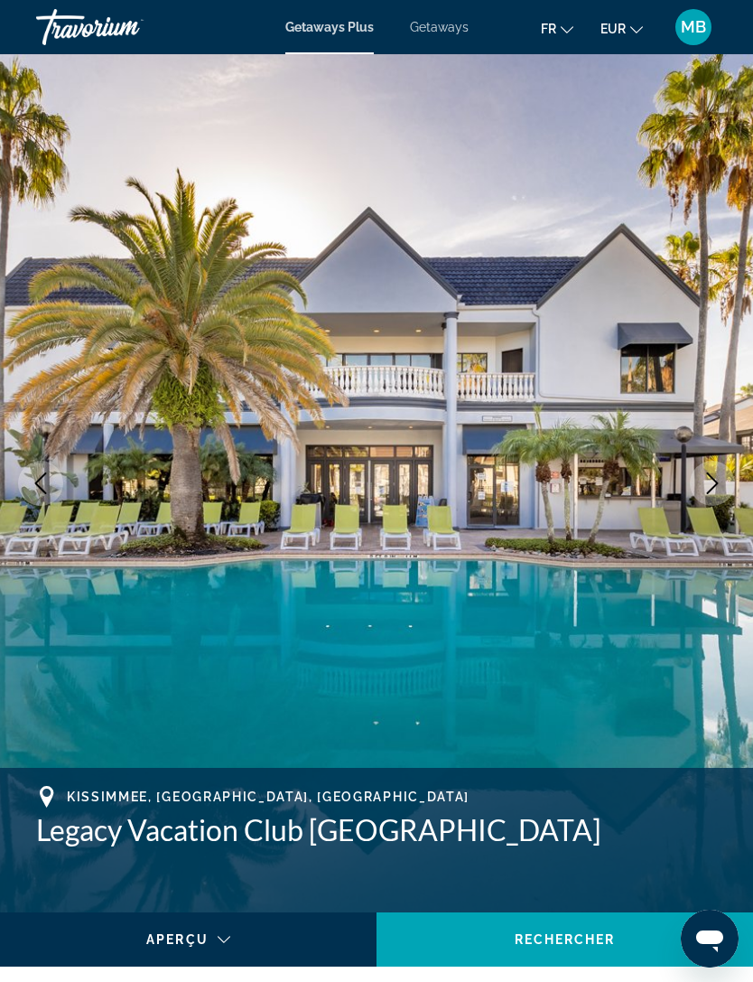
click at [715, 476] on icon "Next image" at bounding box center [713, 483] width 22 height 22
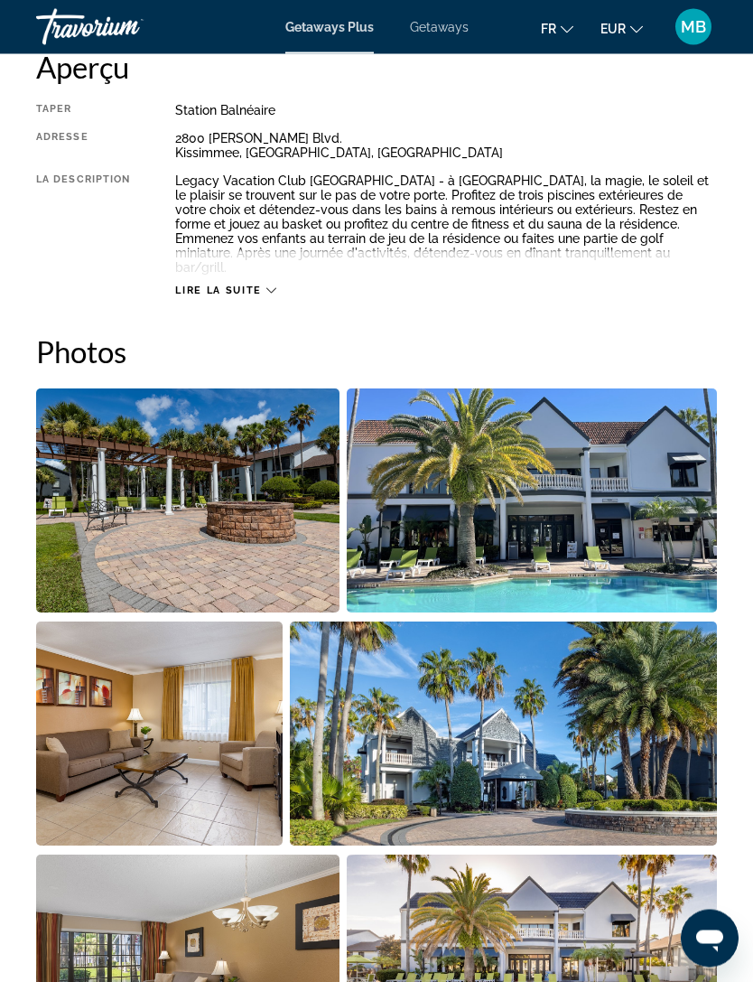
scroll to position [954, 0]
click at [226, 284] on span "Lire la suite" at bounding box center [218, 290] width 86 height 12
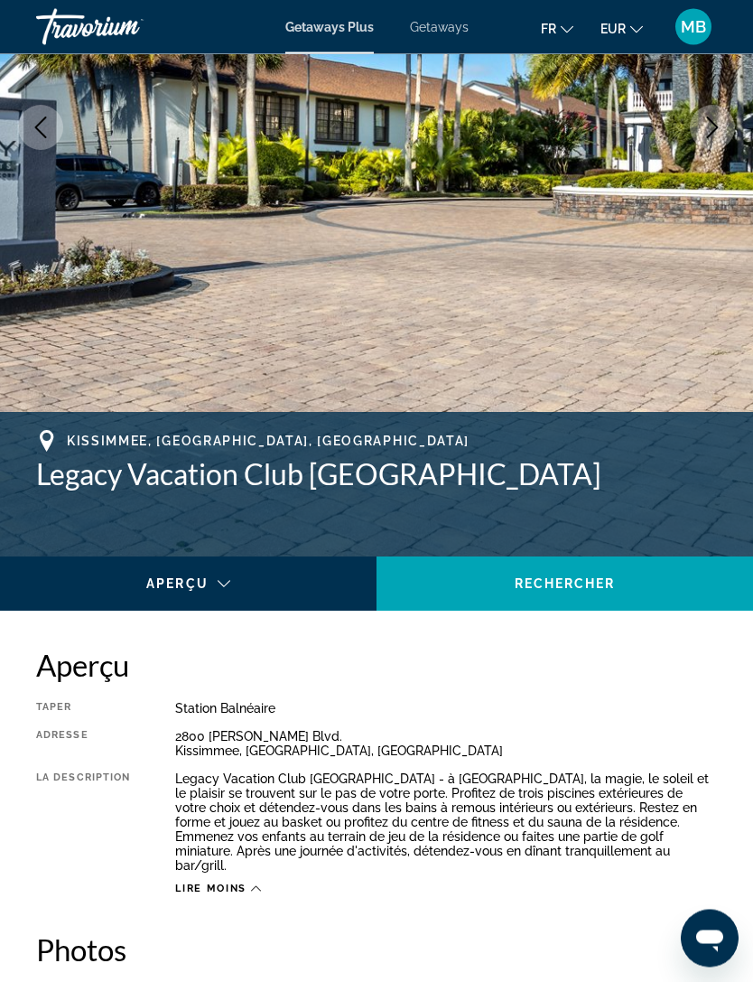
scroll to position [413, 0]
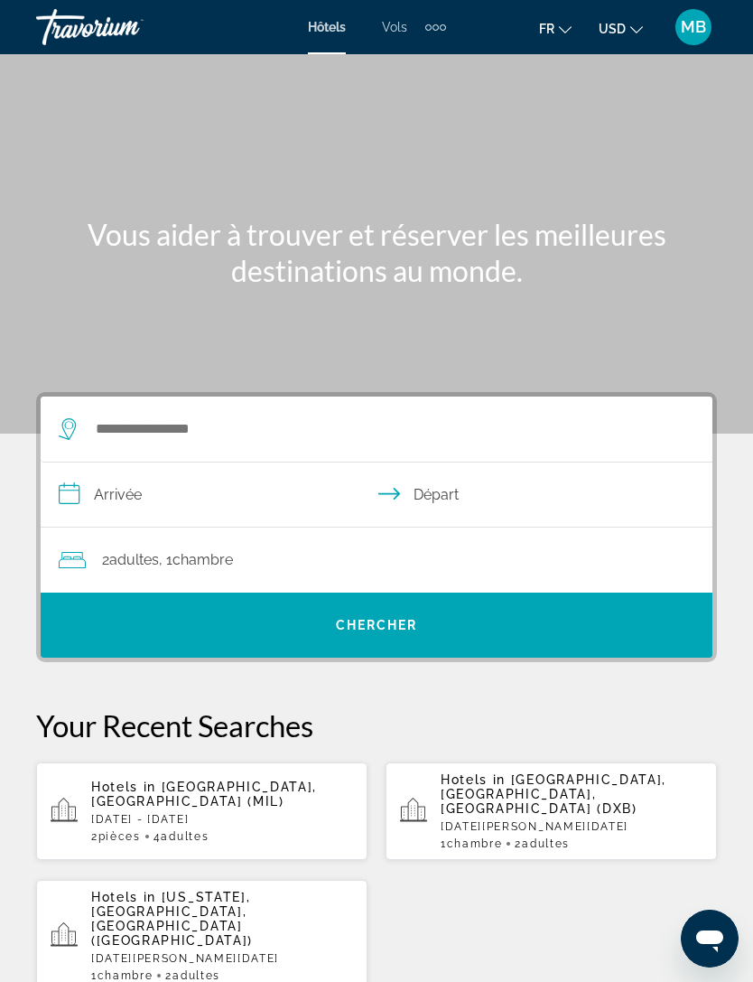
click at [630, 32] on icon "Change currency" at bounding box center [636, 29] width 13 height 13
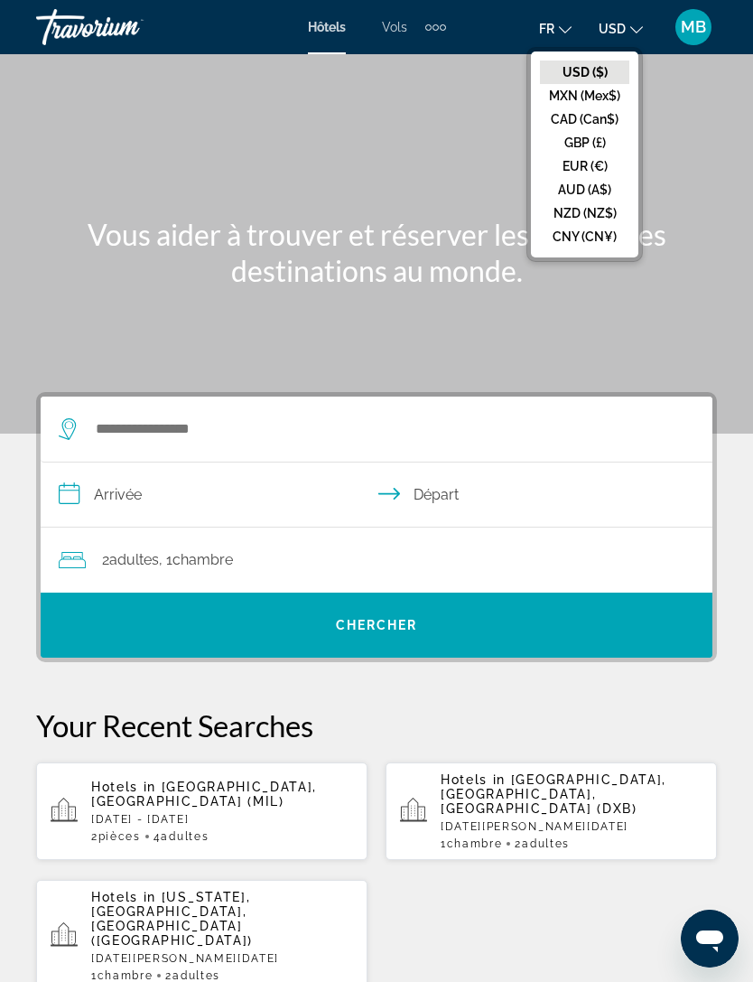
click at [587, 161] on button "EUR (€)" at bounding box center [584, 165] width 89 height 23
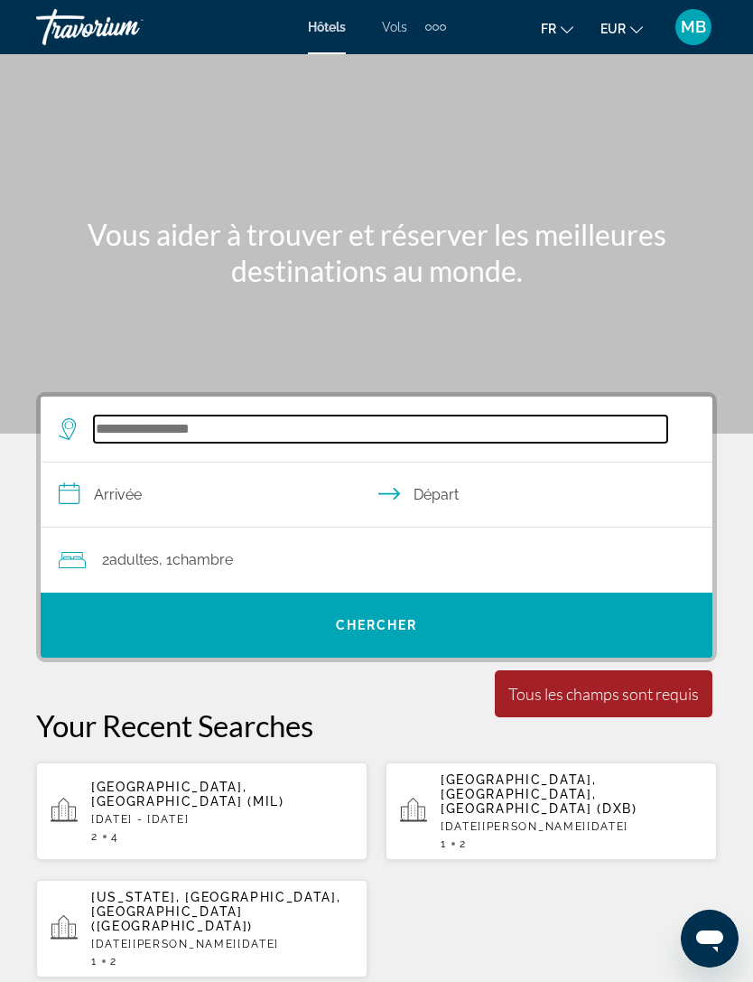
click at [204, 430] on input "Search hotel destination" at bounding box center [380, 428] width 573 height 27
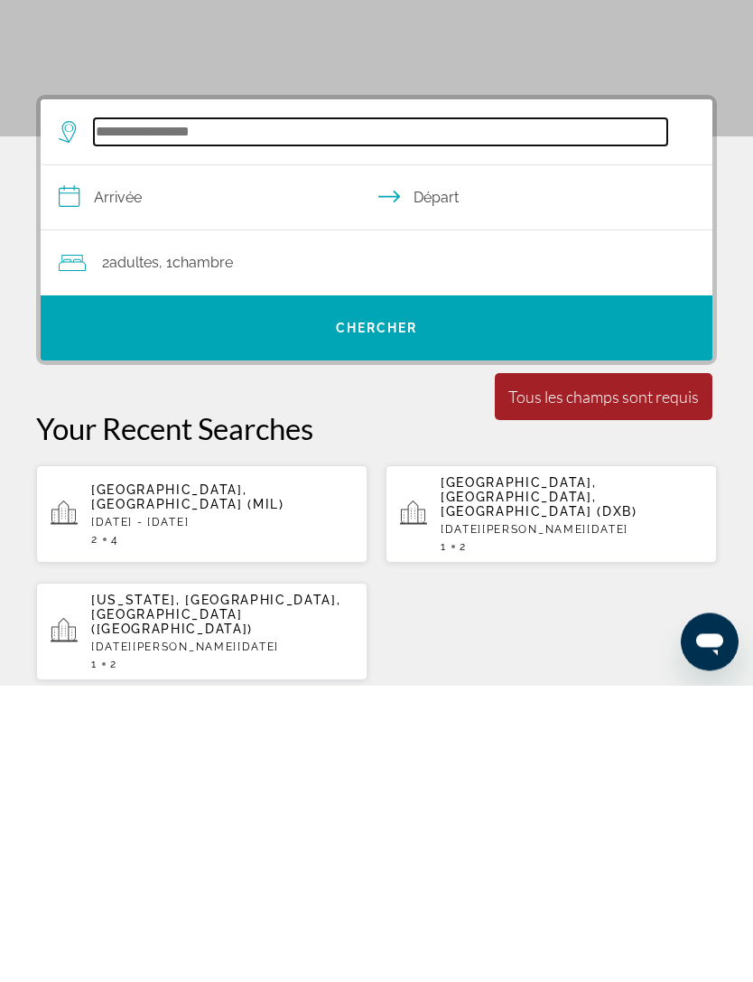
scroll to position [26, 0]
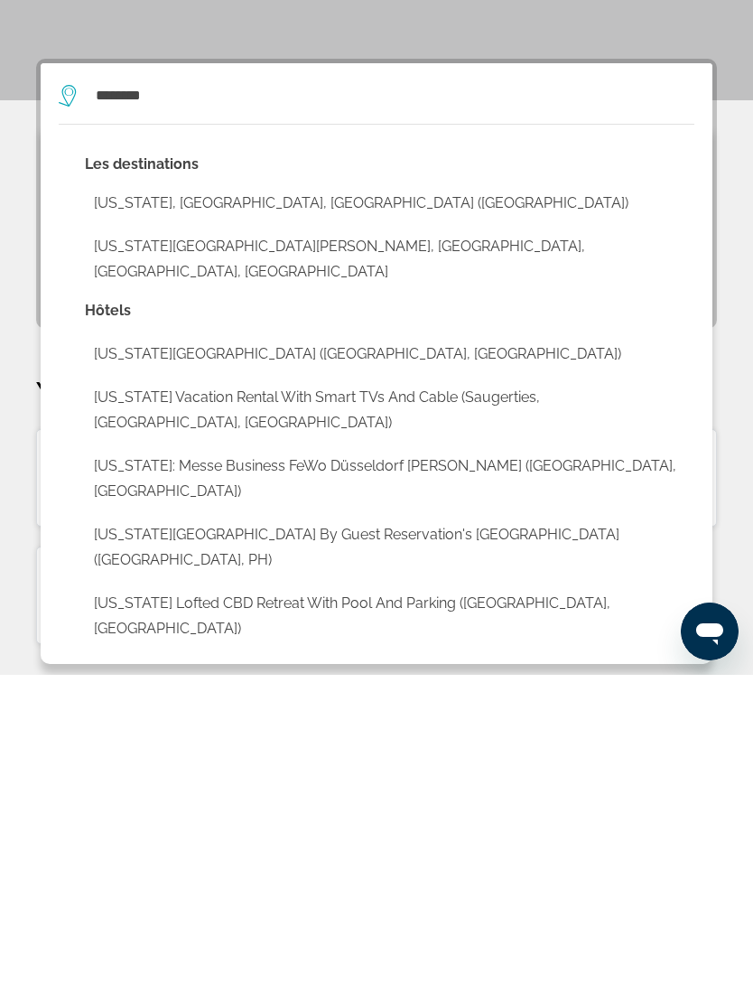
click at [124, 493] on button "[US_STATE], [GEOGRAPHIC_DATA], [GEOGRAPHIC_DATA] ([GEOGRAPHIC_DATA])" at bounding box center [390, 510] width 610 height 34
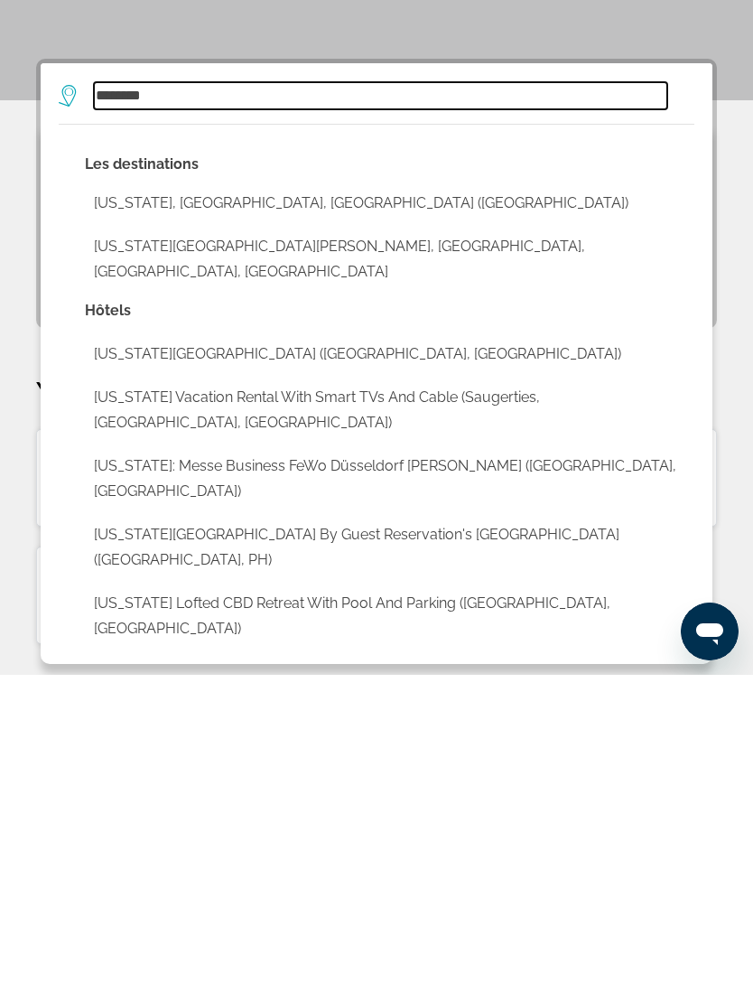
type input "**********"
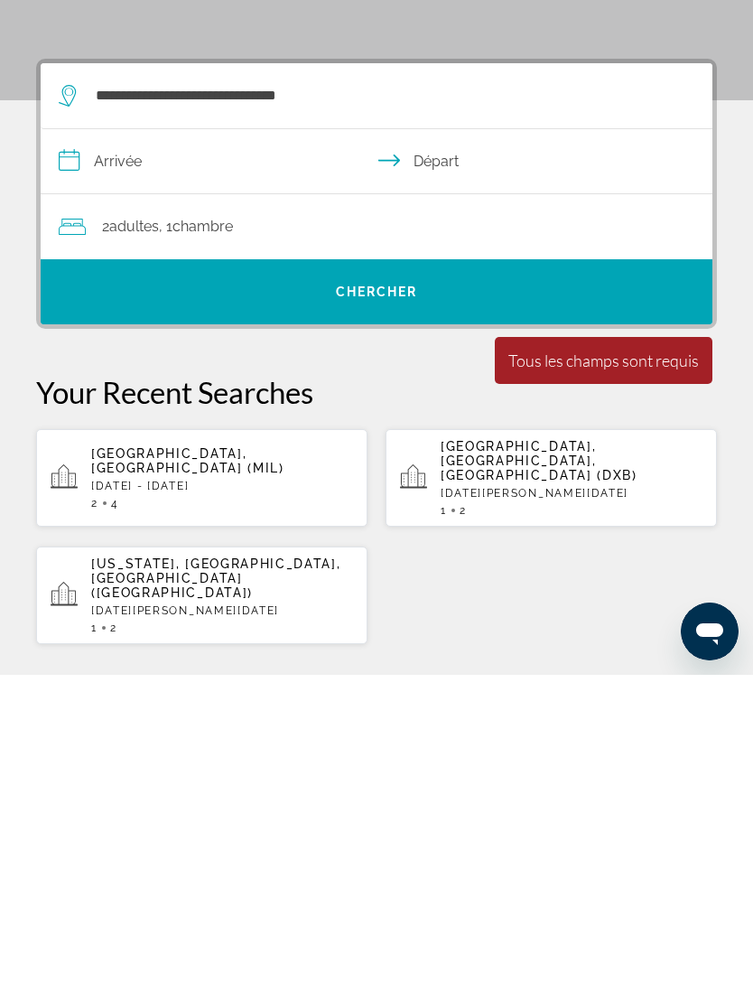
click at [112, 436] on input "**********" at bounding box center [380, 471] width 679 height 70
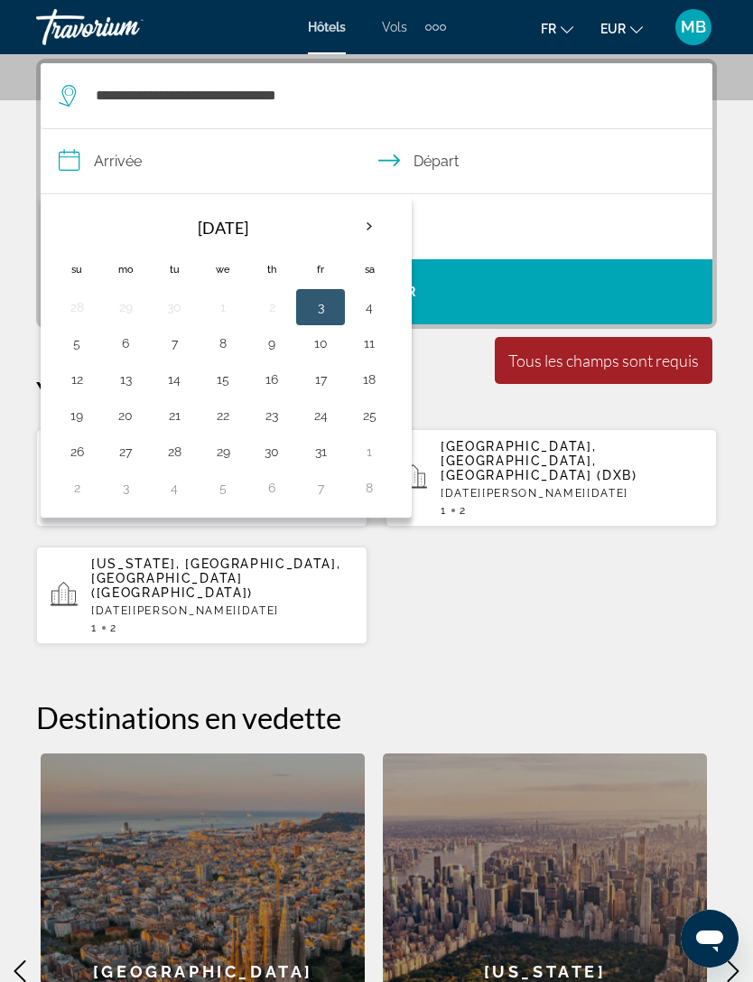
click at [377, 221] on th "Next month" at bounding box center [369, 227] width 49 height 40
click at [367, 222] on th "Next month" at bounding box center [369, 227] width 49 height 40
click at [125, 460] on button "29" at bounding box center [125, 451] width 29 height 25
click at [327, 444] on button "2" at bounding box center [320, 451] width 29 height 25
type input "**********"
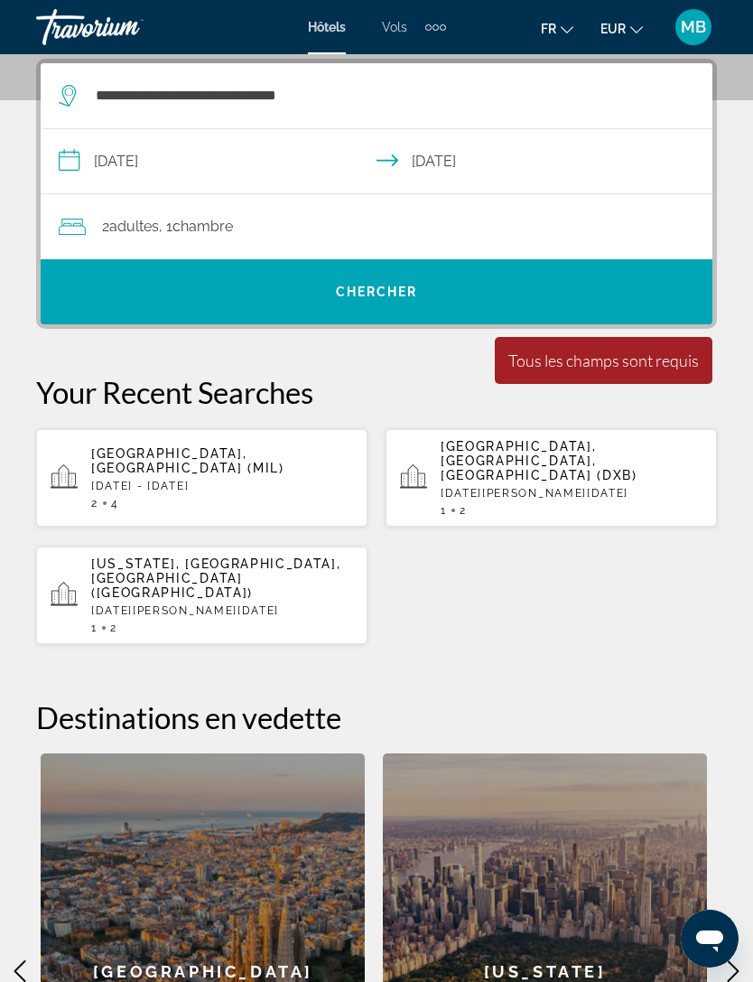
click at [426, 293] on span "Search" at bounding box center [377, 291] width 672 height 43
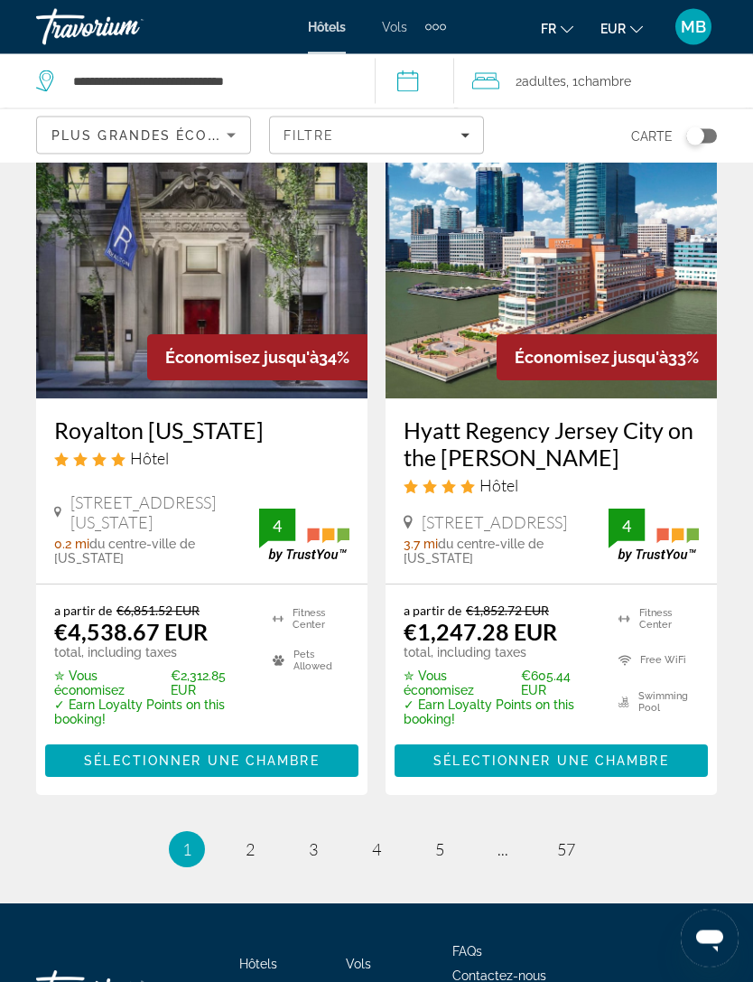
scroll to position [3822, 0]
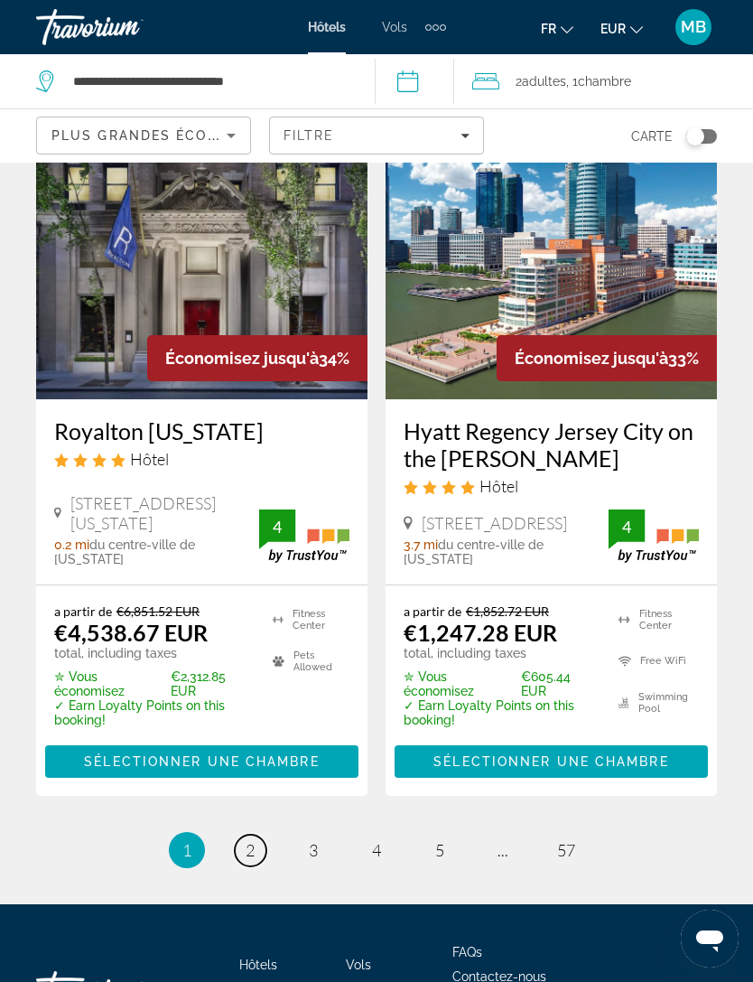
click at [244, 834] on link "page 2" at bounding box center [251, 850] width 32 height 32
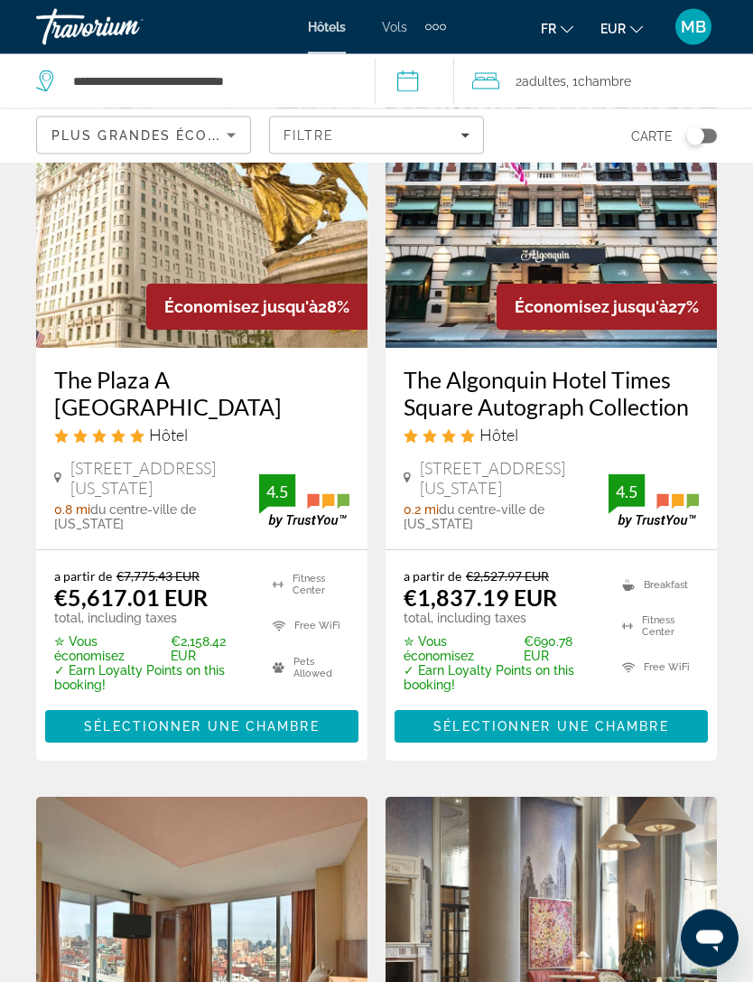
click at [208, 135] on span "Plus grandes économies" at bounding box center [159, 135] width 216 height 14
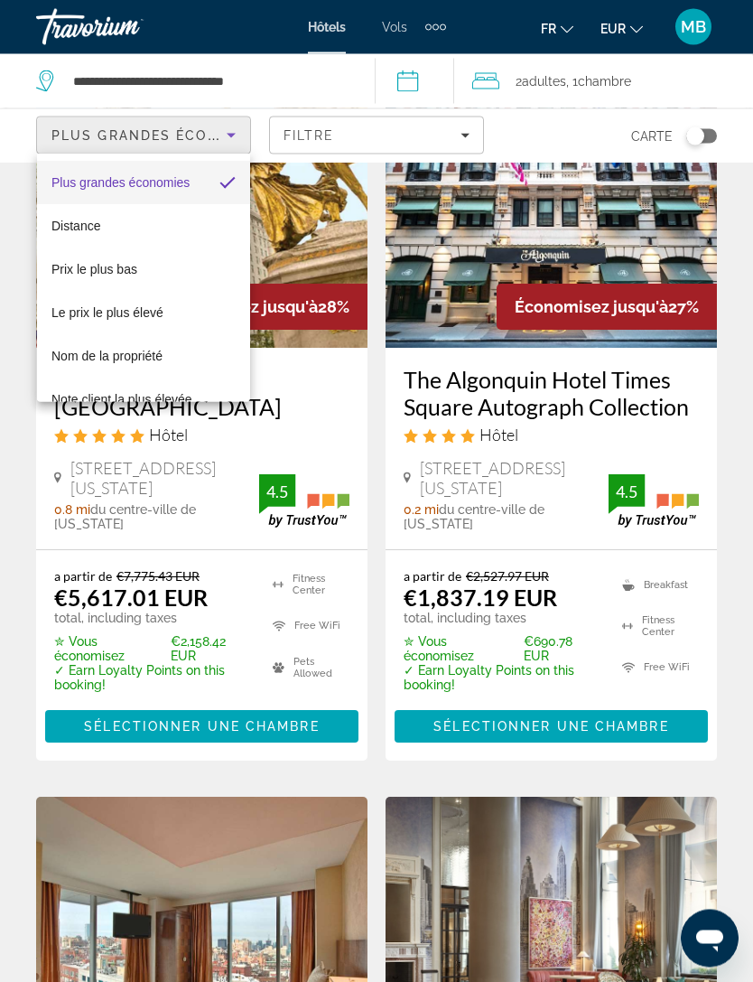
scroll to position [2472, 0]
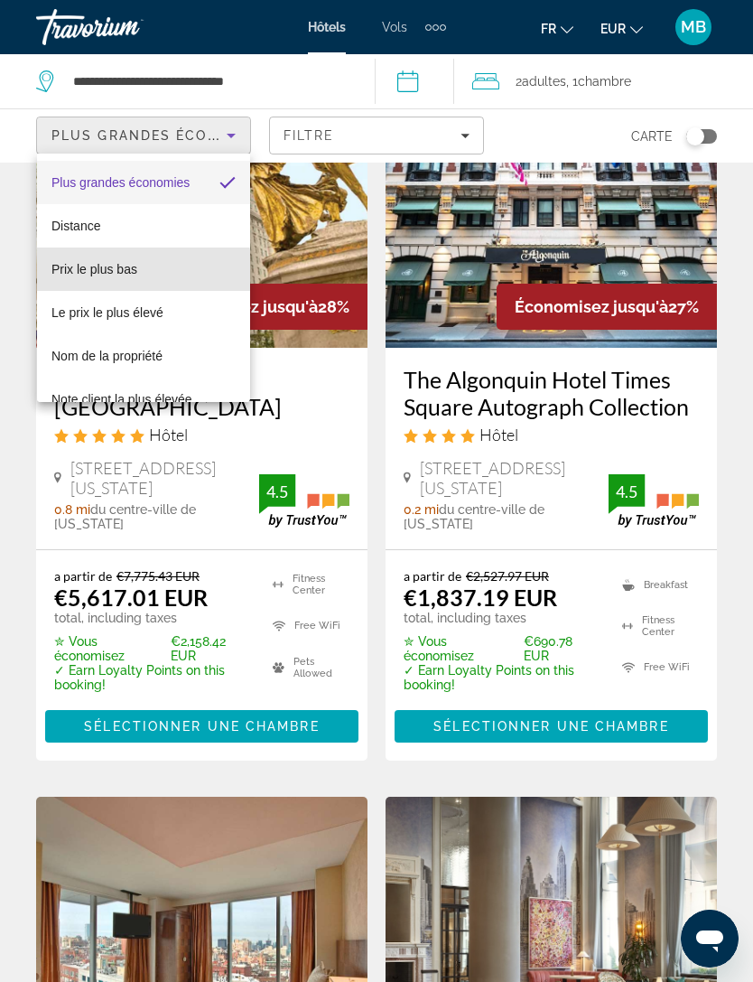
click at [126, 276] on span "Prix le plus bas" at bounding box center [94, 269] width 86 height 14
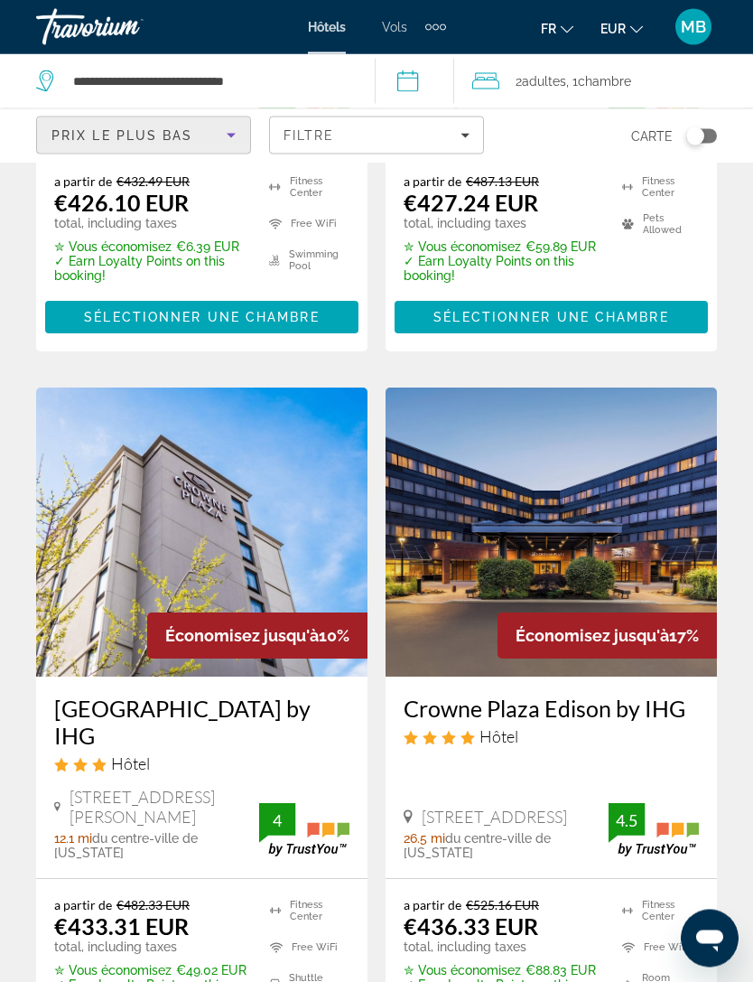
scroll to position [2799, 0]
